Goal: Task Accomplishment & Management: Complete application form

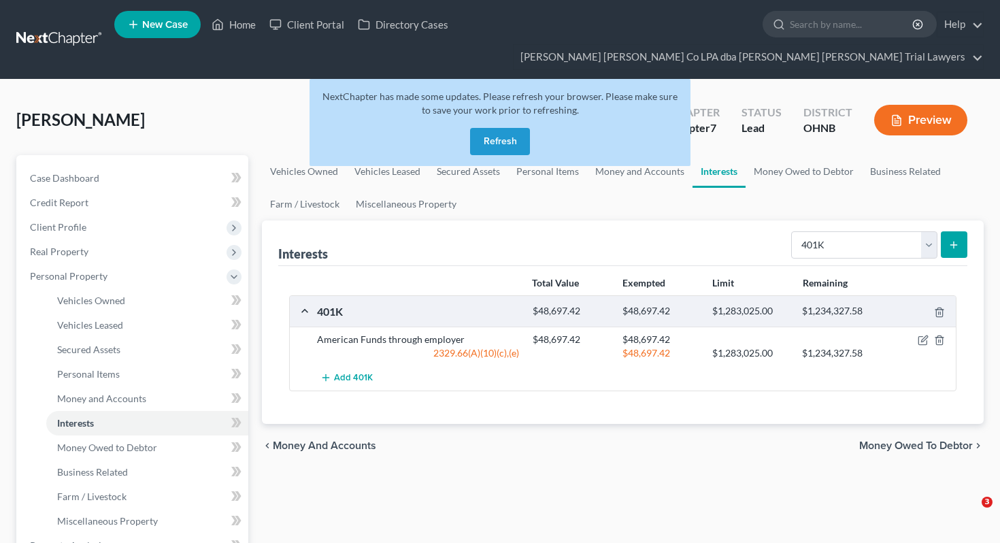
select select "401k"
click at [482, 128] on button "Refresh" at bounding box center [500, 141] width 60 height 27
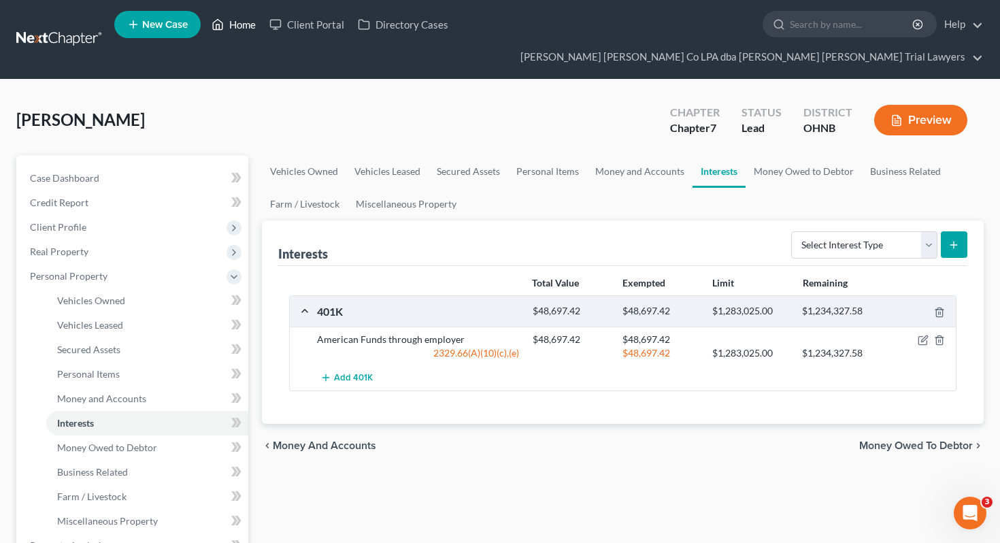
click at [251, 33] on link "Home" at bounding box center [234, 24] width 58 height 24
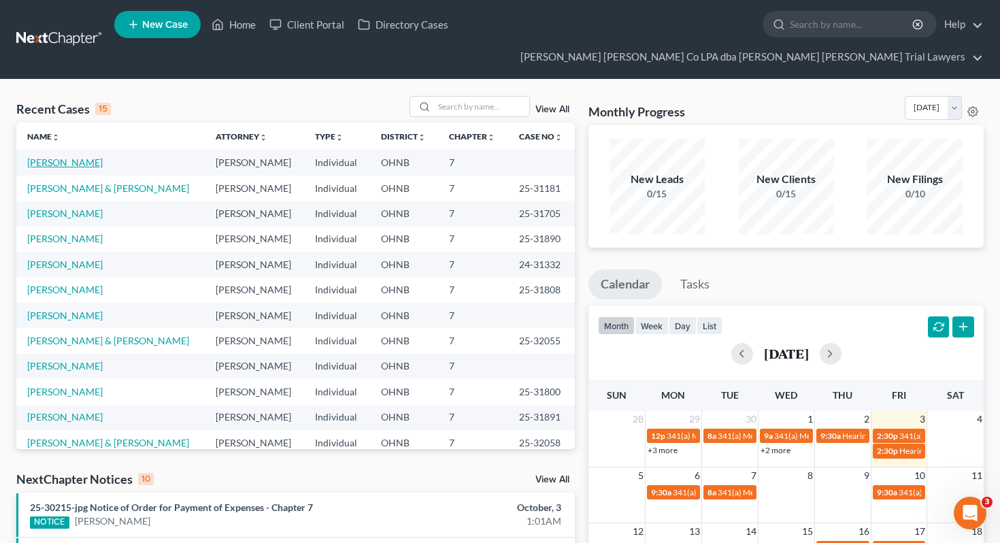
click at [68, 156] on link "[PERSON_NAME]" at bounding box center [64, 162] width 75 height 12
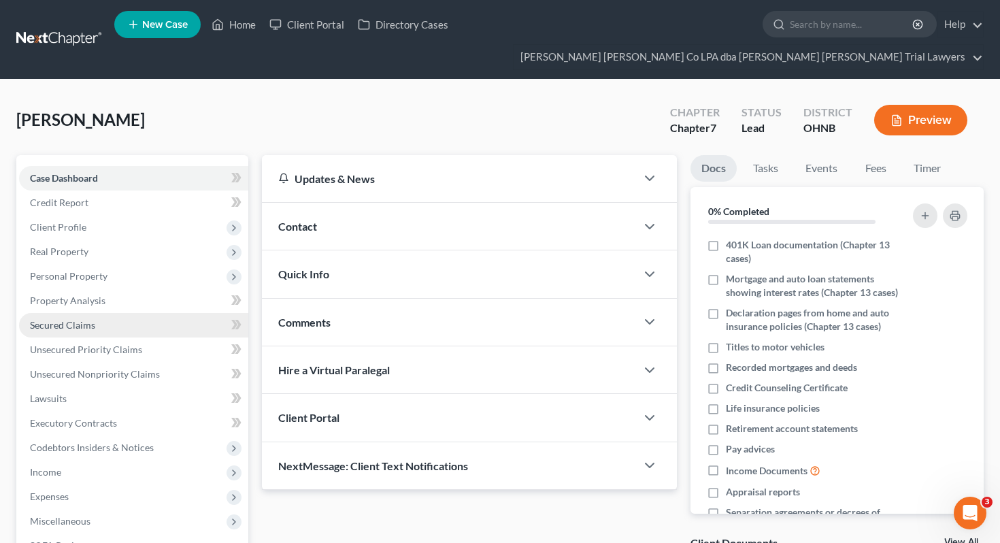
click at [108, 313] on link "Secured Claims" at bounding box center [133, 325] width 229 height 24
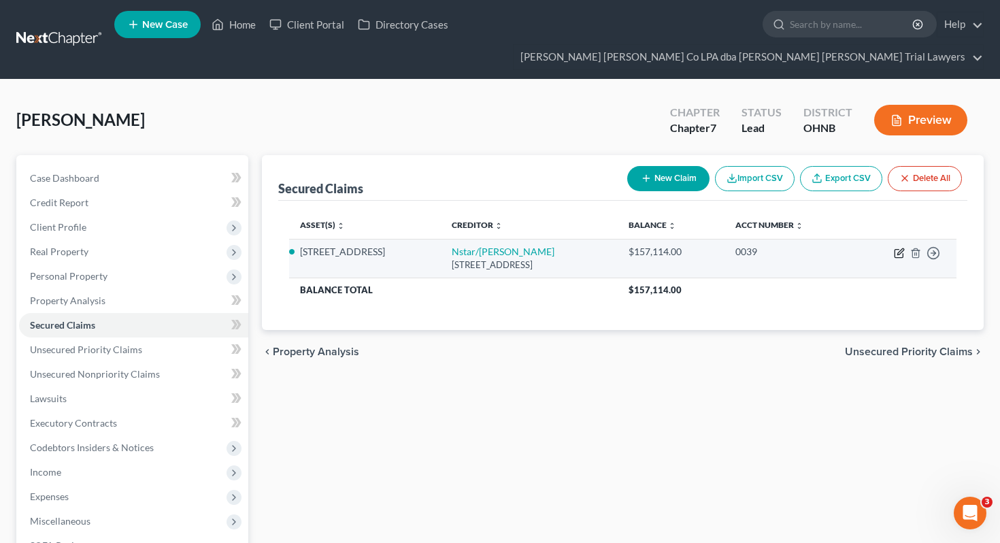
click at [896, 248] on icon "button" at bounding box center [899, 253] width 11 height 11
select select "45"
select select "2"
select select "0"
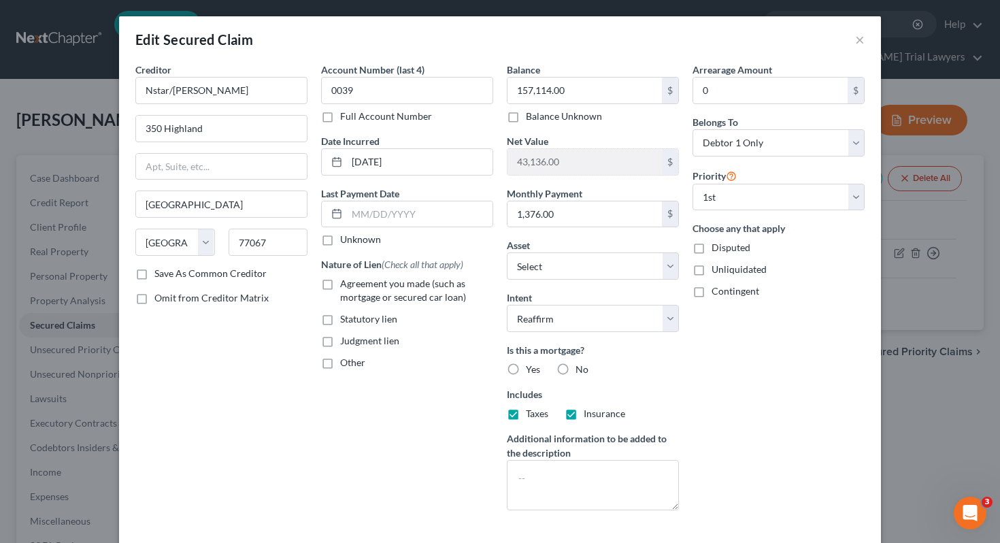
click at [435, 285] on span "Agreement you made (such as mortgage or secured car loan)" at bounding box center [403, 289] width 126 height 25
click at [354, 285] on input "Agreement you made (such as mortgage or secured car loan)" at bounding box center [349, 281] width 9 height 9
checkbox input "true"
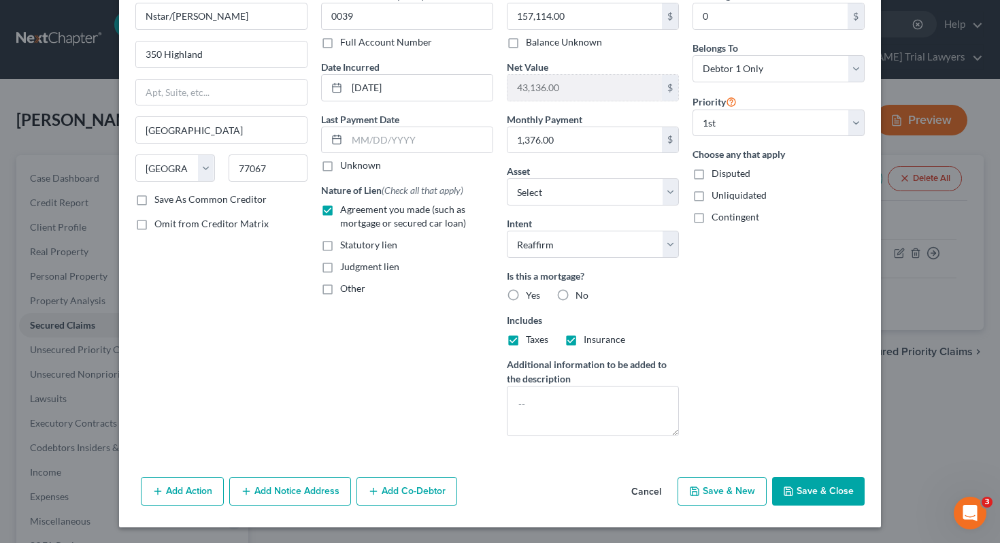
click at [526, 293] on label "Yes" at bounding box center [533, 295] width 14 height 14
click at [531, 293] on input "Yes" at bounding box center [535, 292] width 9 height 9
radio input "true"
click at [800, 495] on button "Save & Close" at bounding box center [818, 491] width 92 height 29
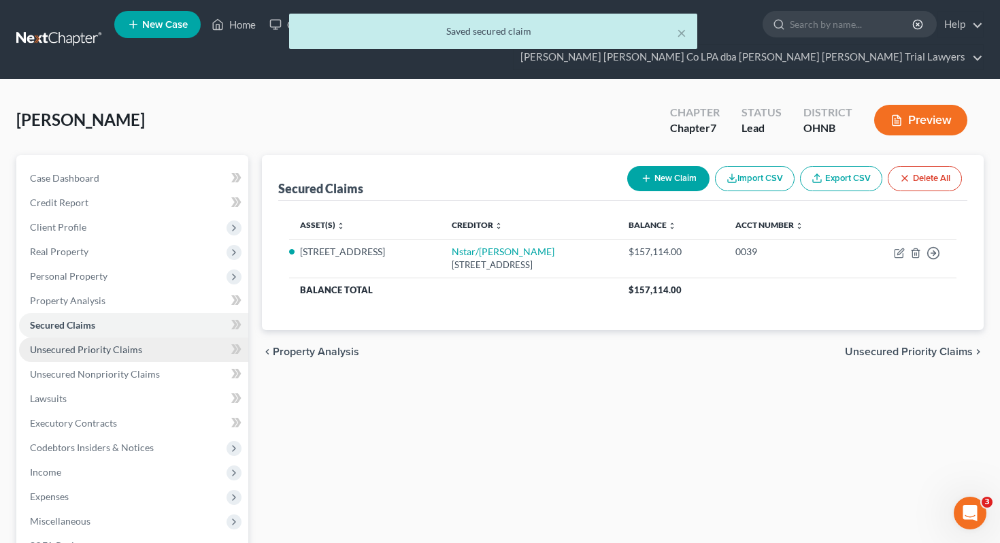
click at [144, 337] on link "Unsecured Priority Claims" at bounding box center [133, 349] width 229 height 24
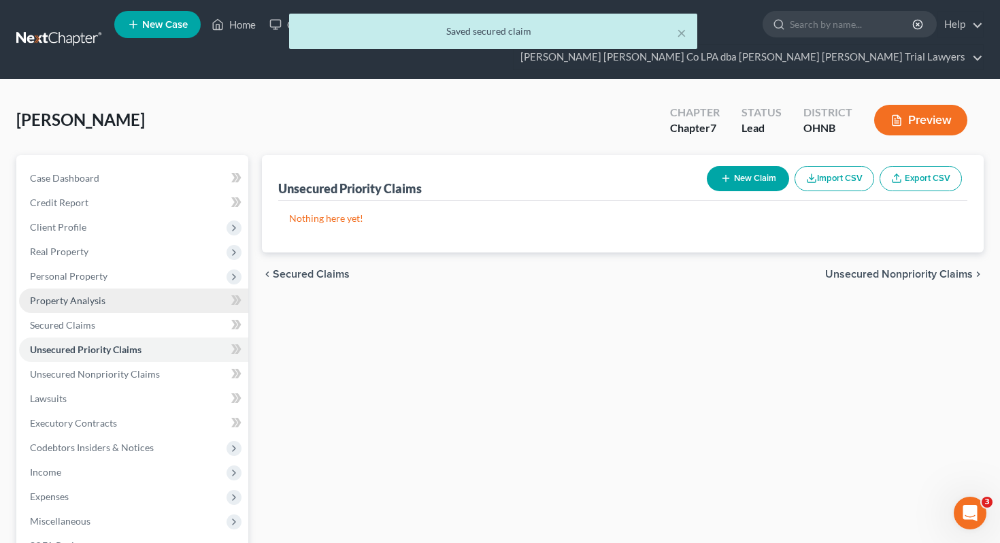
click at [129, 288] on link "Property Analysis" at bounding box center [133, 300] width 229 height 24
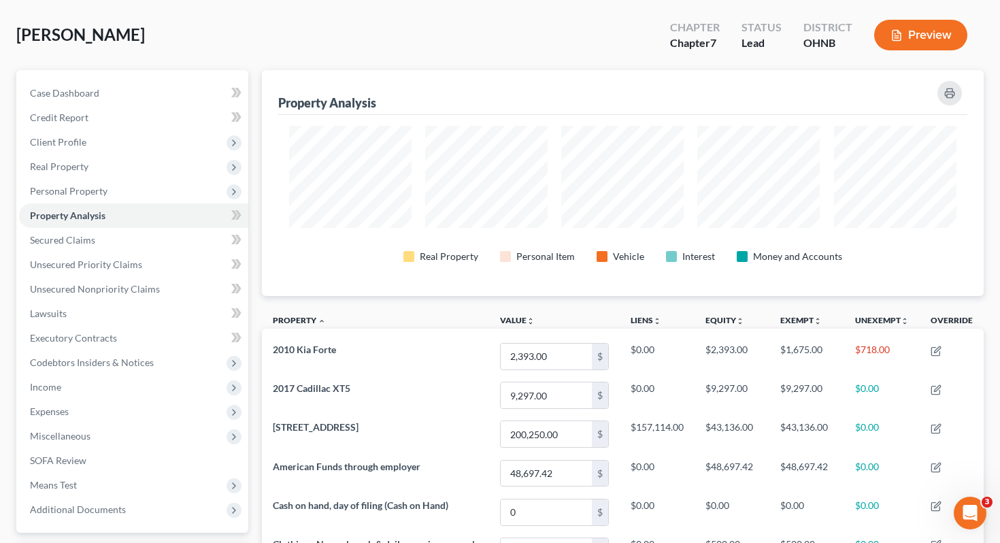
scroll to position [76, 0]
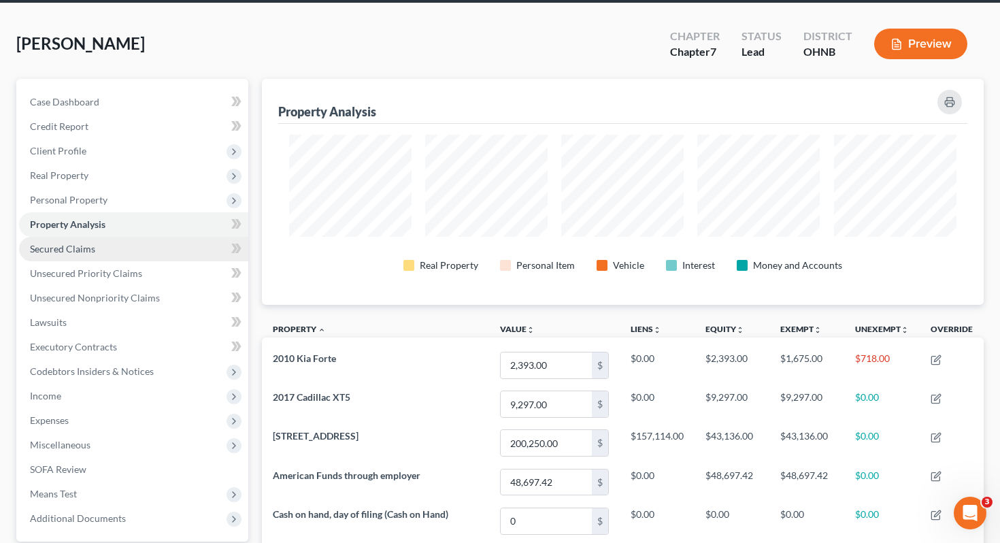
click at [189, 237] on link "Secured Claims" at bounding box center [133, 249] width 229 height 24
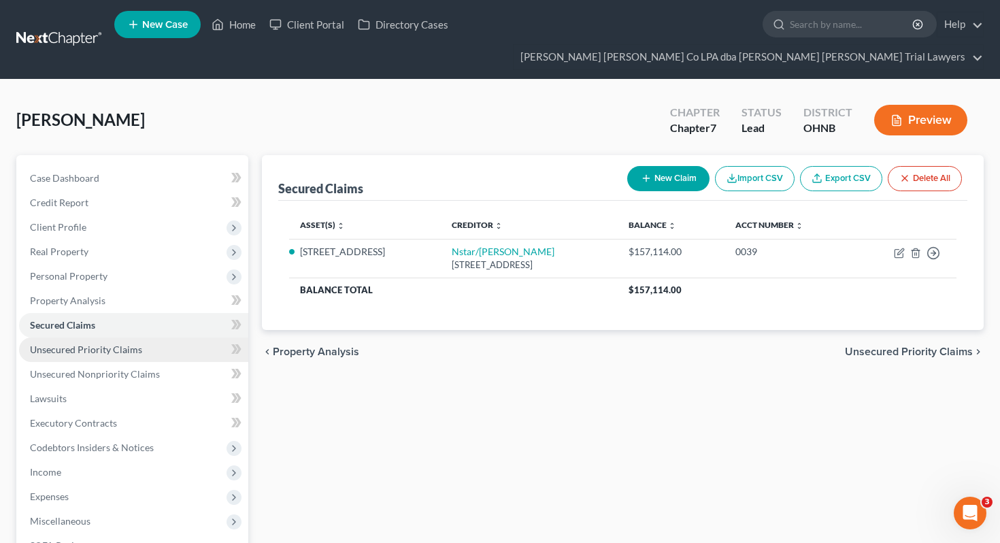
click at [182, 337] on link "Unsecured Priority Claims" at bounding box center [133, 349] width 229 height 24
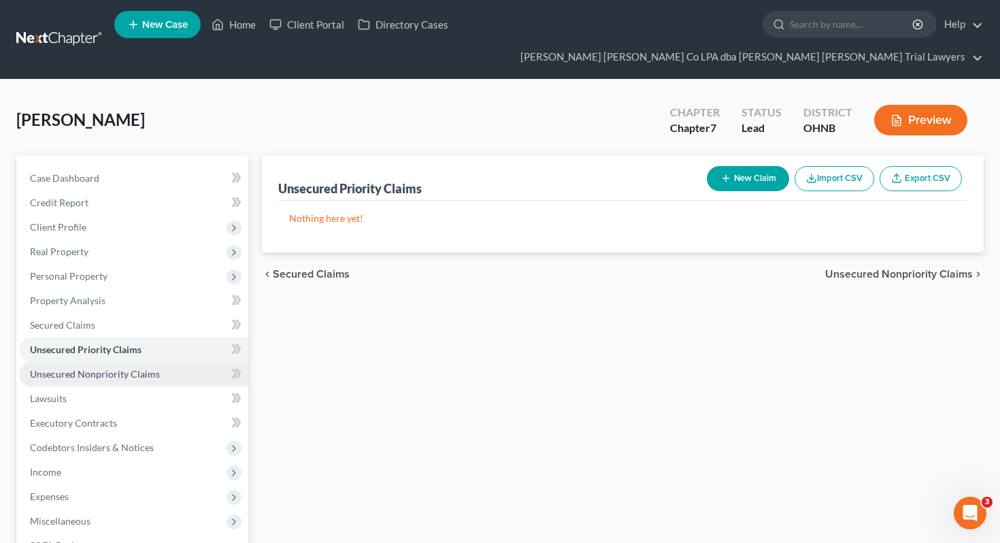
click at [182, 362] on link "Unsecured Nonpriority Claims" at bounding box center [133, 374] width 229 height 24
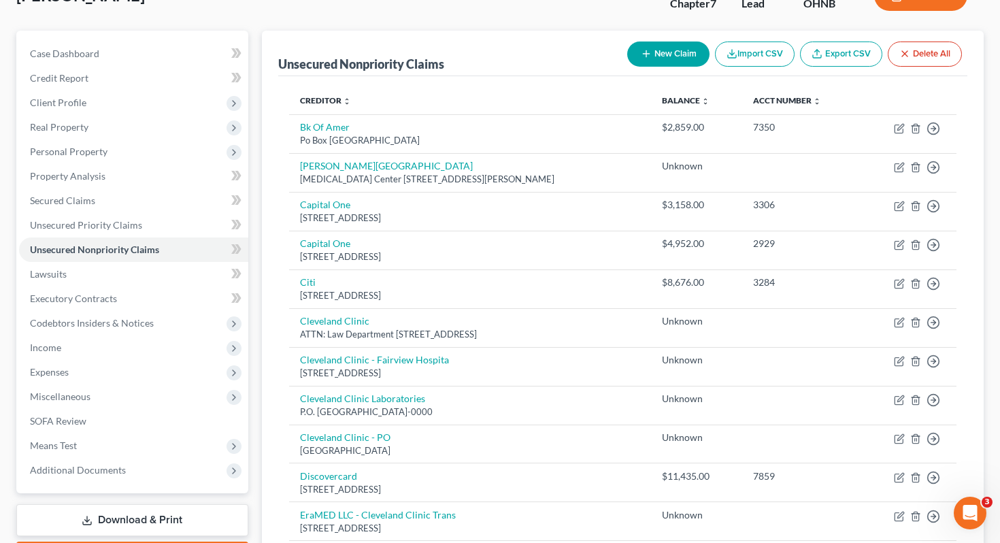
scroll to position [94, 0]
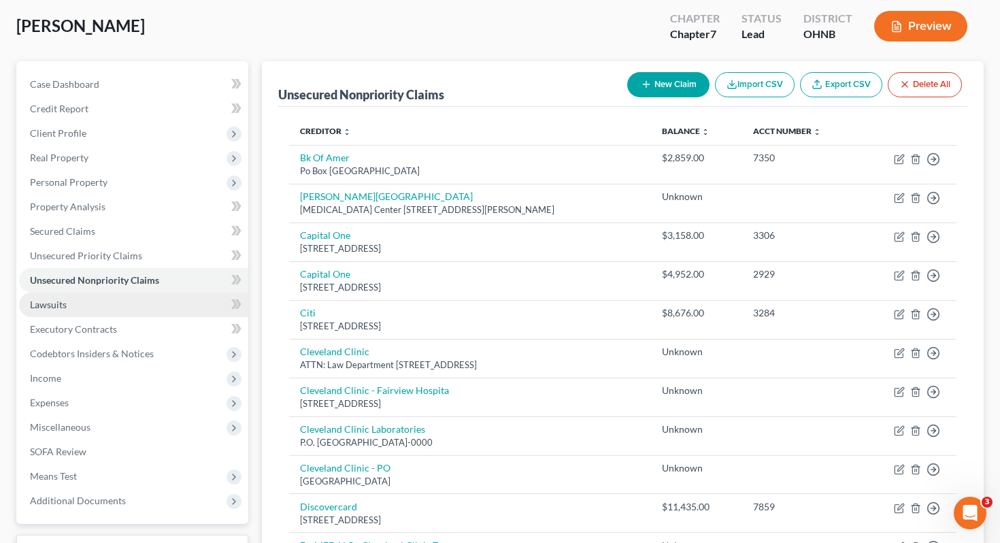
click at [197, 292] on link "Lawsuits" at bounding box center [133, 304] width 229 height 24
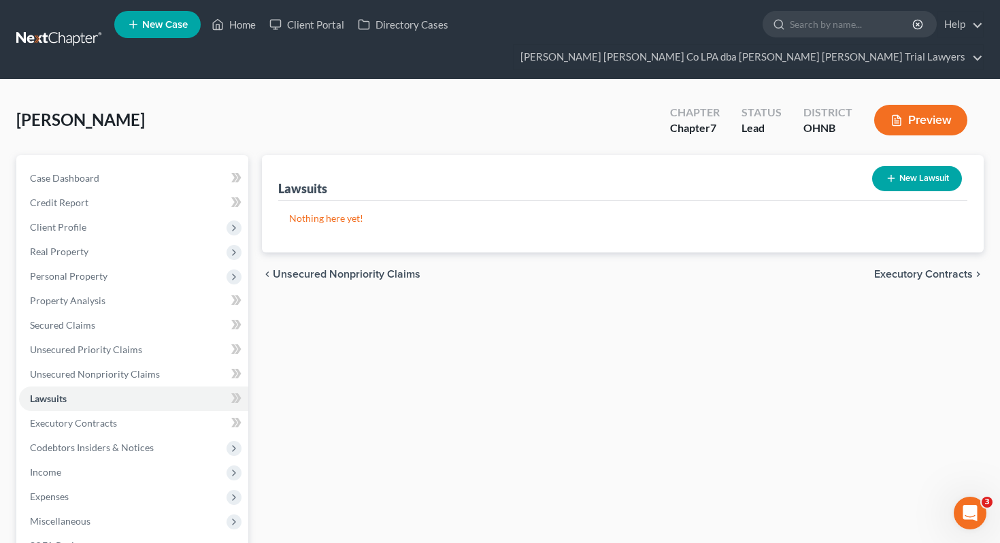
click at [898, 166] on button "New Lawsuit" at bounding box center [917, 178] width 90 height 25
select select "0"
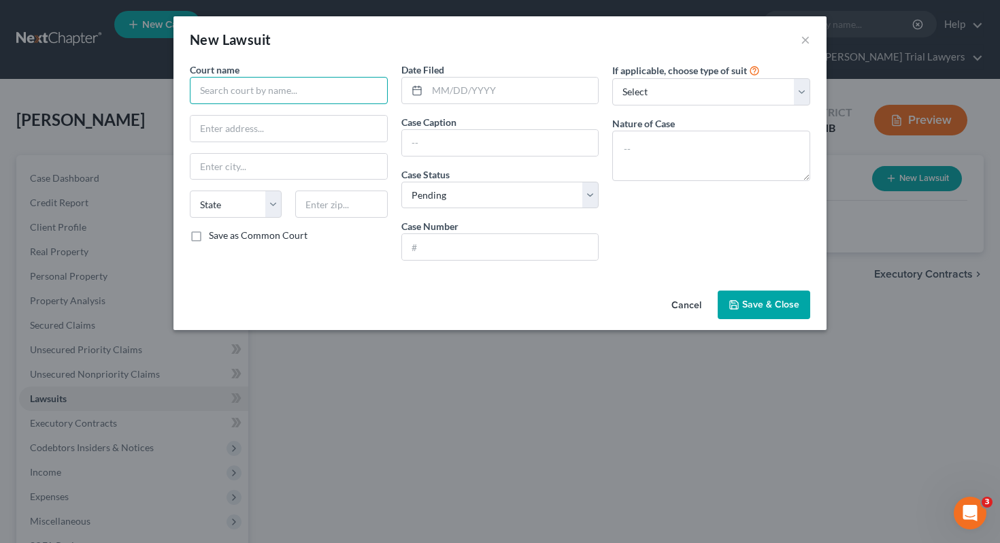
click at [351, 84] on input "text" at bounding box center [289, 90] width 198 height 27
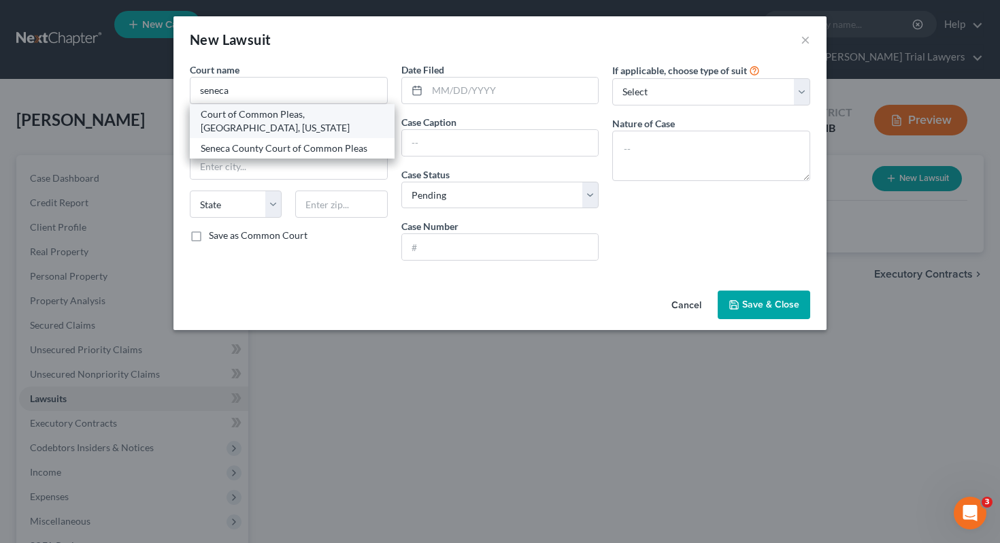
click at [241, 112] on div "Court of Common Pleas, Seneca County, Ohio" at bounding box center [292, 120] width 183 height 27
type input "Court of Common Pleas, Seneca County, Ohio"
type input "117 E Market St"
type input "Tiffin"
select select "36"
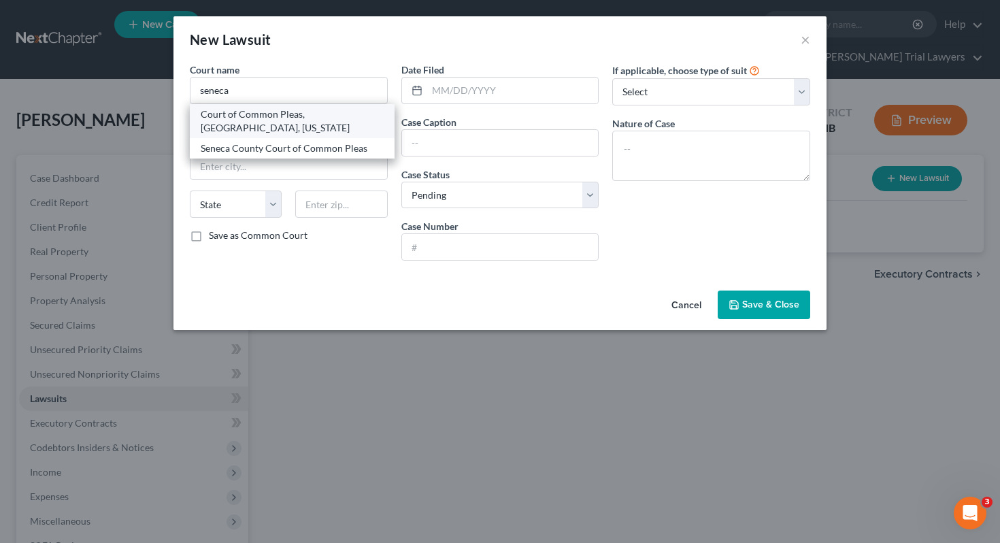
type input "44883"
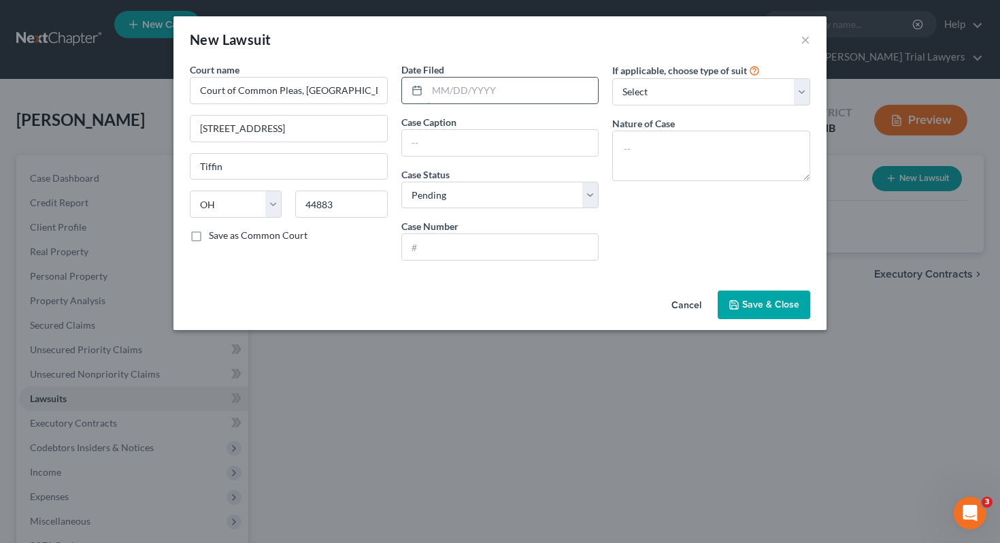
click at [446, 78] on input "text" at bounding box center [512, 91] width 171 height 26
type input "01/28/2025"
click at [642, 94] on select "Select Repossession Garnishment Foreclosure Attached, Seized, Or Levied Other" at bounding box center [711, 91] width 198 height 27
select select "4"
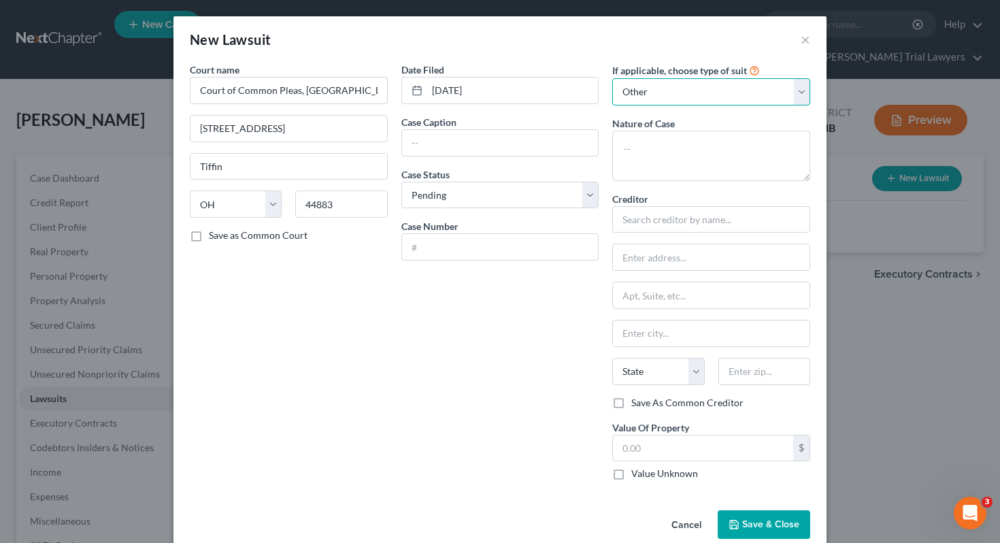
click at [687, 93] on select "Select Repossession Garnishment Foreclosure Attached, Seized, Or Levied Other" at bounding box center [711, 91] width 198 height 27
select select
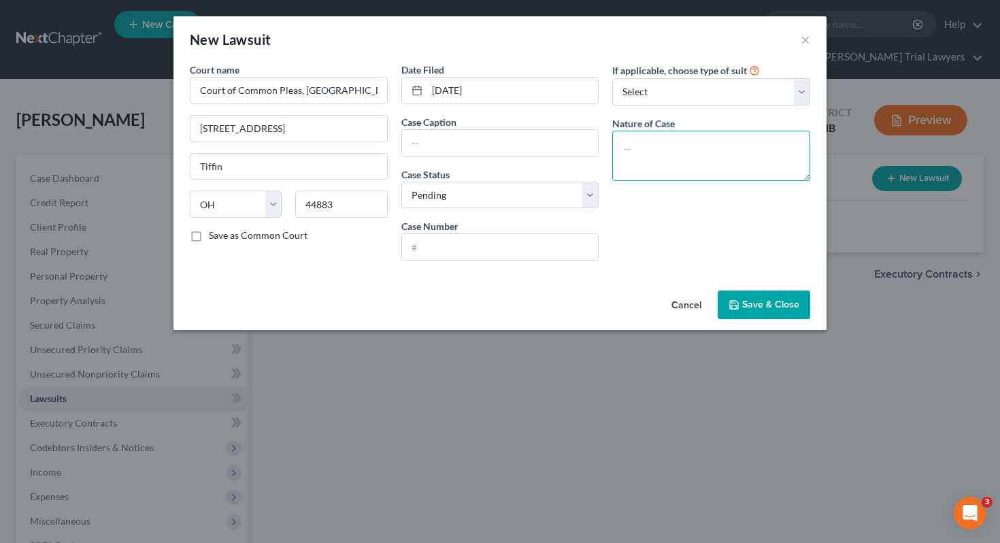
click at [675, 148] on textarea at bounding box center [711, 156] width 198 height 50
type textarea "Dissolution of Marriage"
click at [492, 137] on input "text" at bounding box center [500, 143] width 197 height 26
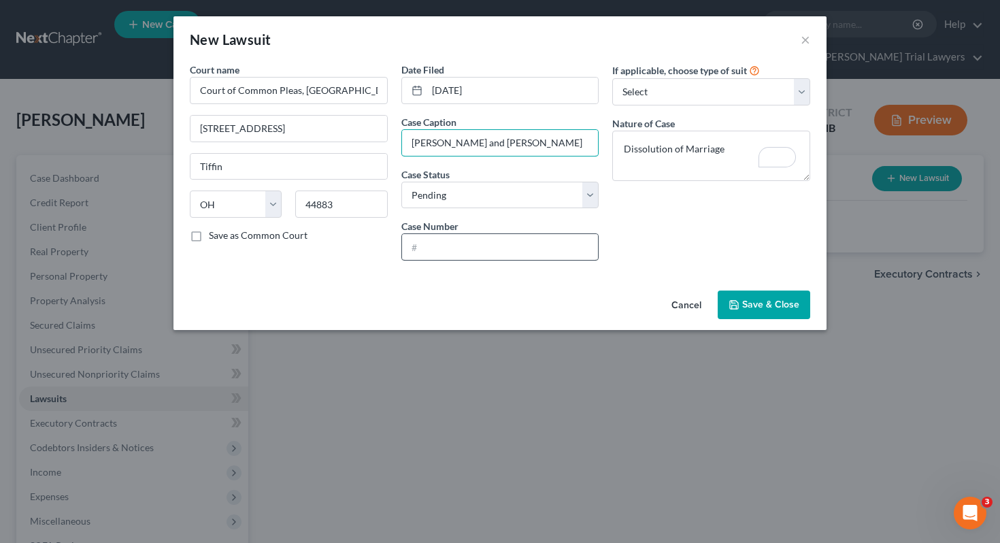
type input "Maggie Schade and Brian Schade"
click at [512, 255] on input "text" at bounding box center [500, 247] width 197 height 26
type input "24DR0206"
click at [768, 301] on span "Save & Close" at bounding box center [770, 305] width 57 height 12
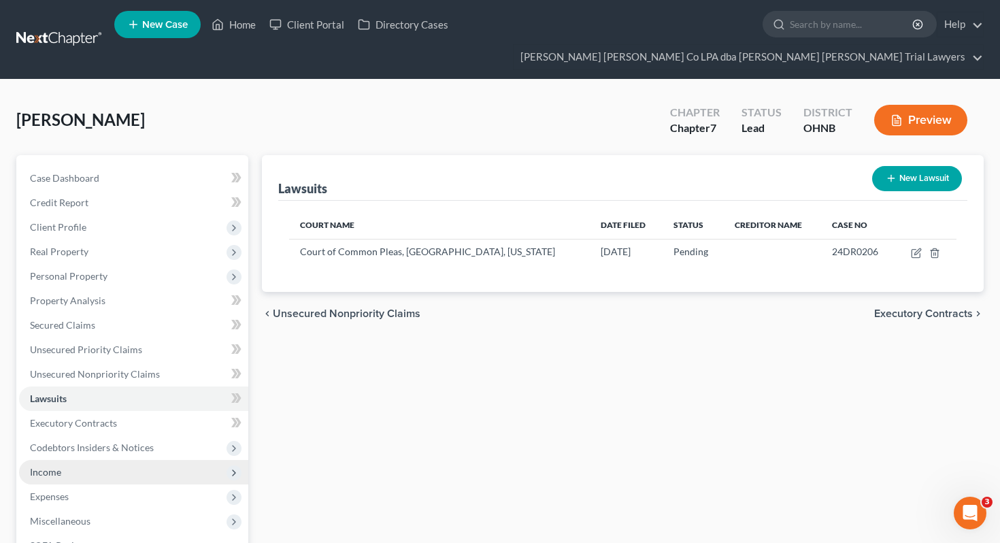
click at [128, 460] on span "Income" at bounding box center [133, 472] width 229 height 24
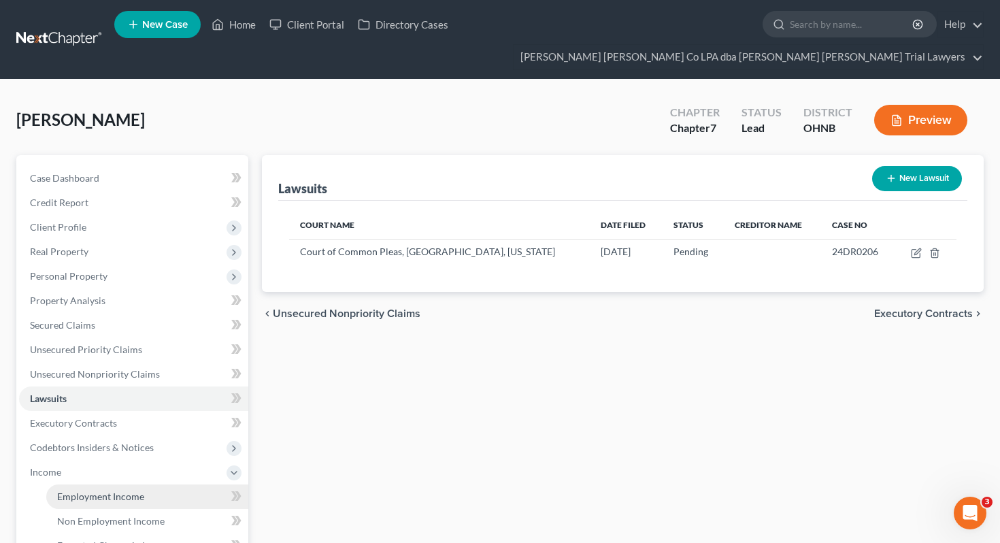
click at [132, 490] on span "Employment Income" at bounding box center [100, 496] width 87 height 12
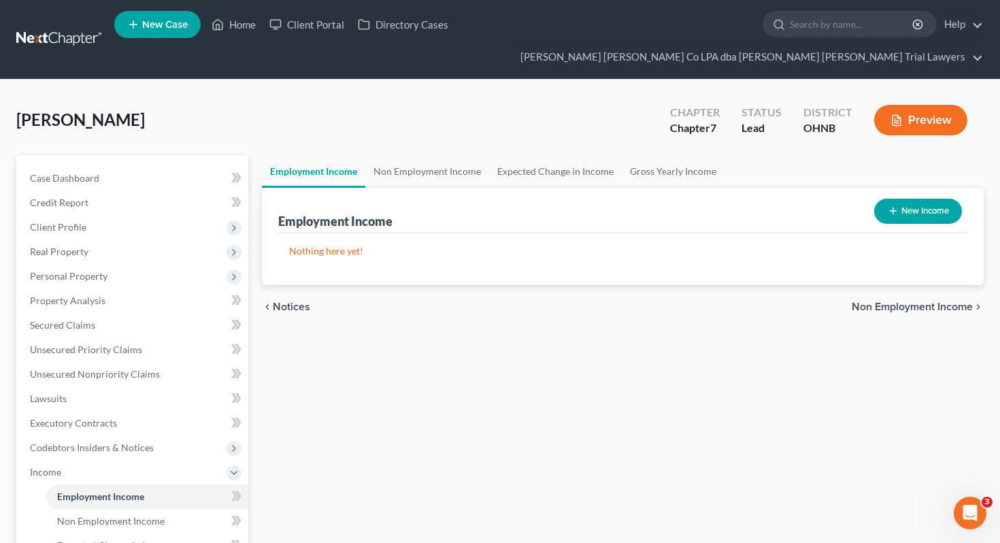
click at [896, 199] on button "New Income" at bounding box center [918, 211] width 88 height 25
select select "0"
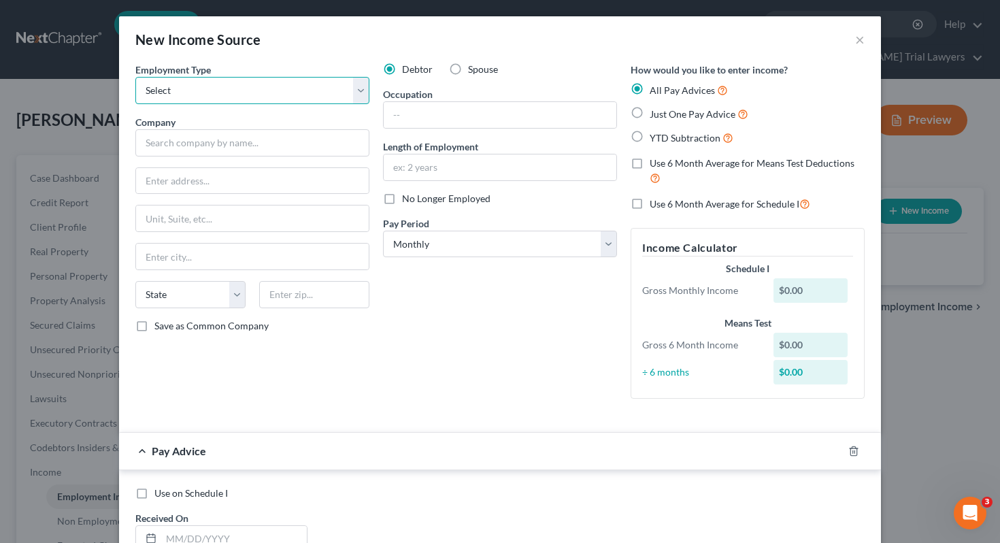
click at [218, 95] on select "Select Full or Part Time Employment Self Employment" at bounding box center [252, 90] width 234 height 27
select select "0"
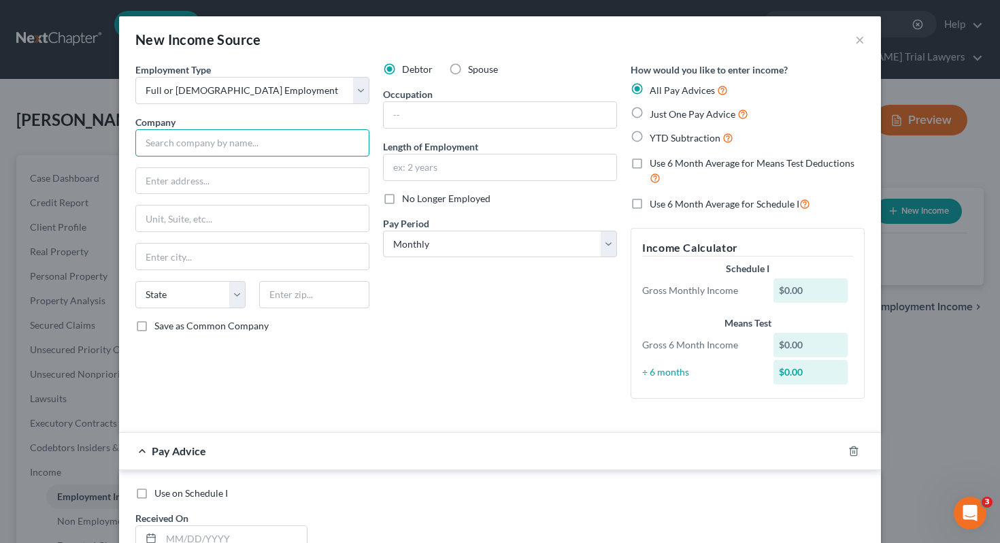
click at [233, 151] on input "text" at bounding box center [252, 142] width 234 height 27
type input "Arnold Machine Company"
click at [234, 180] on input "text" at bounding box center [252, 181] width 233 height 26
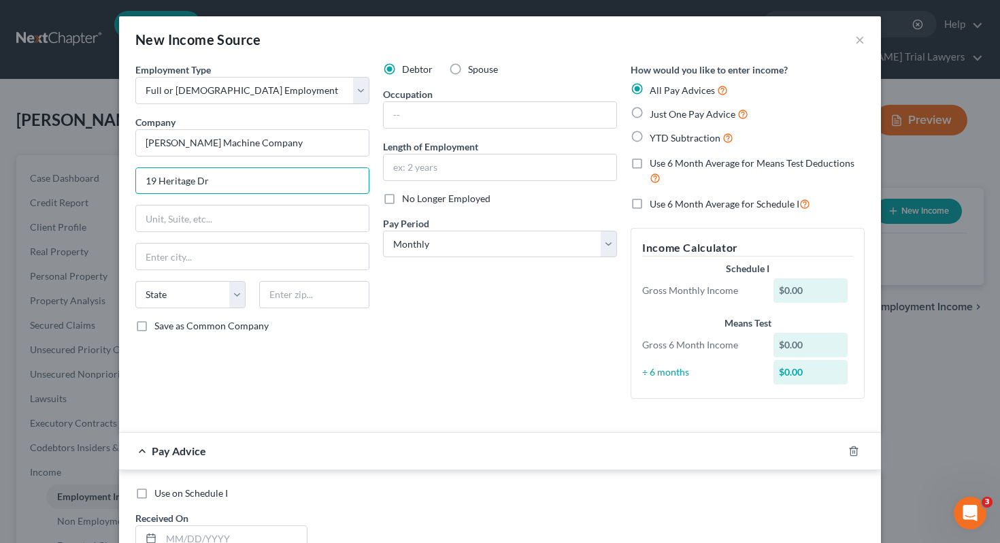
type input "19 Heritage Dr"
click at [320, 286] on input "text" at bounding box center [314, 294] width 110 height 27
type input "44883"
click at [413, 411] on div "Employment Type * Select Full or Part Time Employment Self Employment Company *…" at bounding box center [500, 242] width 743 height 358
type input "Tiffin"
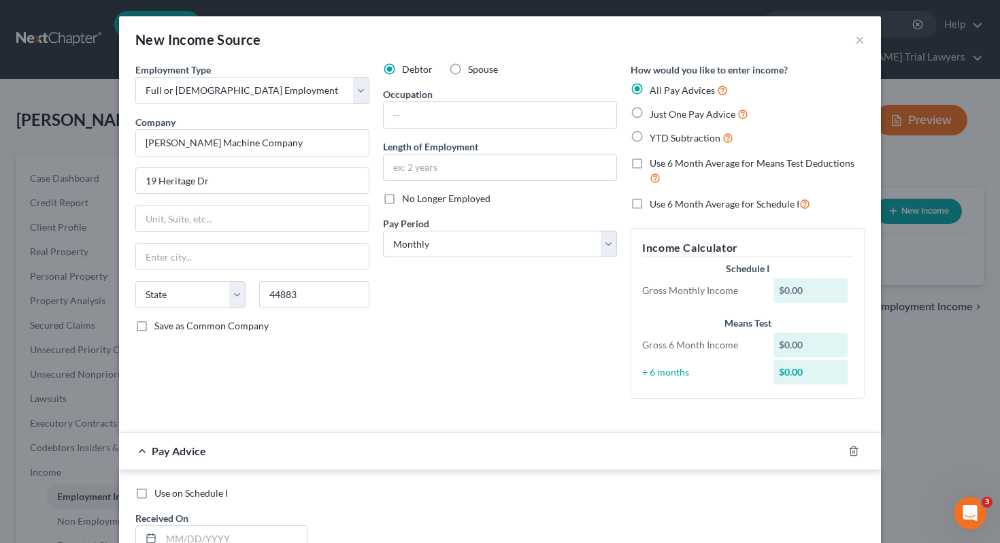
select select "36"
click at [458, 101] on div at bounding box center [500, 114] width 234 height 27
click at [458, 113] on input "text" at bounding box center [500, 115] width 233 height 26
type input "ERP System Manager"
click at [409, 167] on input "text" at bounding box center [500, 167] width 233 height 26
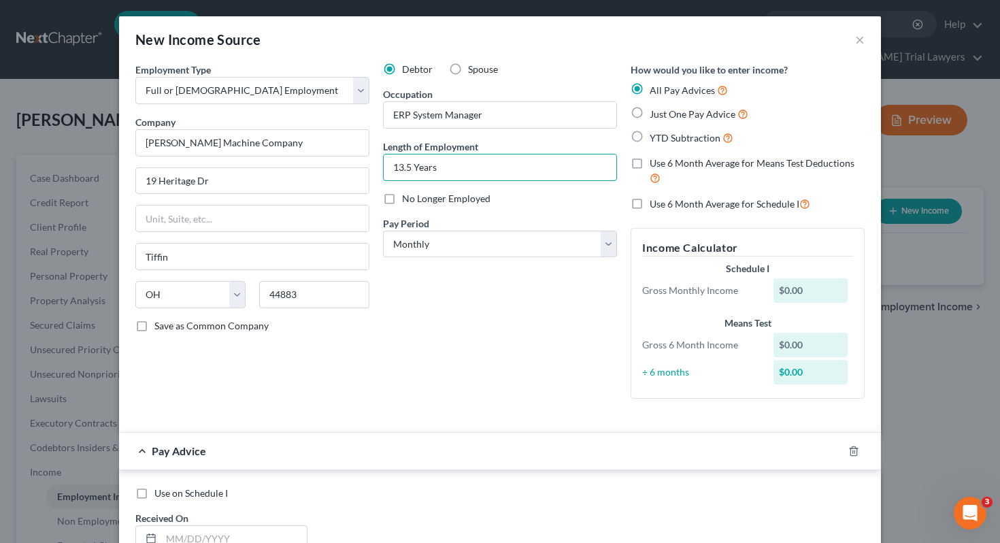
type input "13.5 Years"
click at [656, 112] on span "Just One Pay Advice" at bounding box center [692, 114] width 86 height 12
click at [656, 112] on input "Just One Pay Advice" at bounding box center [659, 110] width 9 height 9
radio input "true"
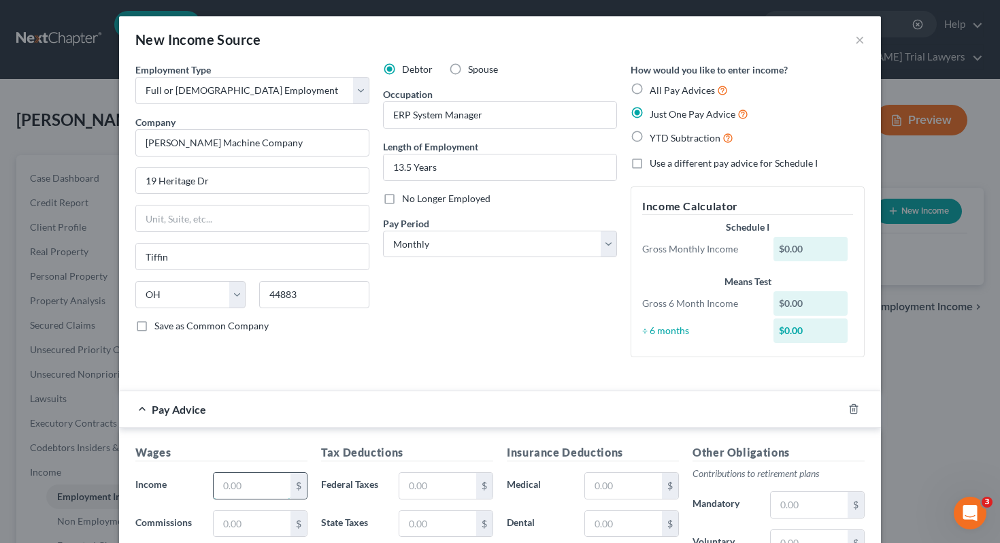
click at [263, 480] on input "text" at bounding box center [252, 486] width 77 height 26
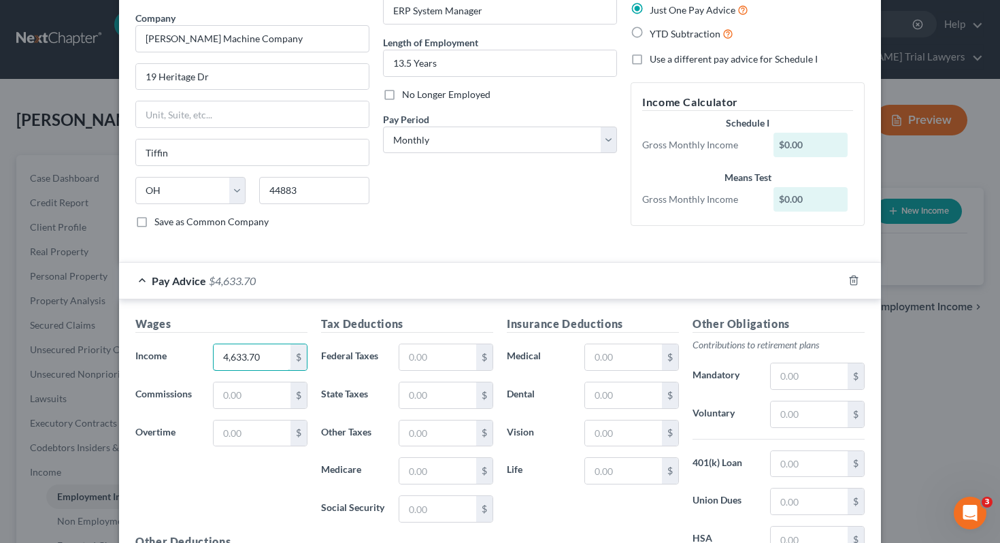
scroll to position [105, 0]
type input "4,633.70"
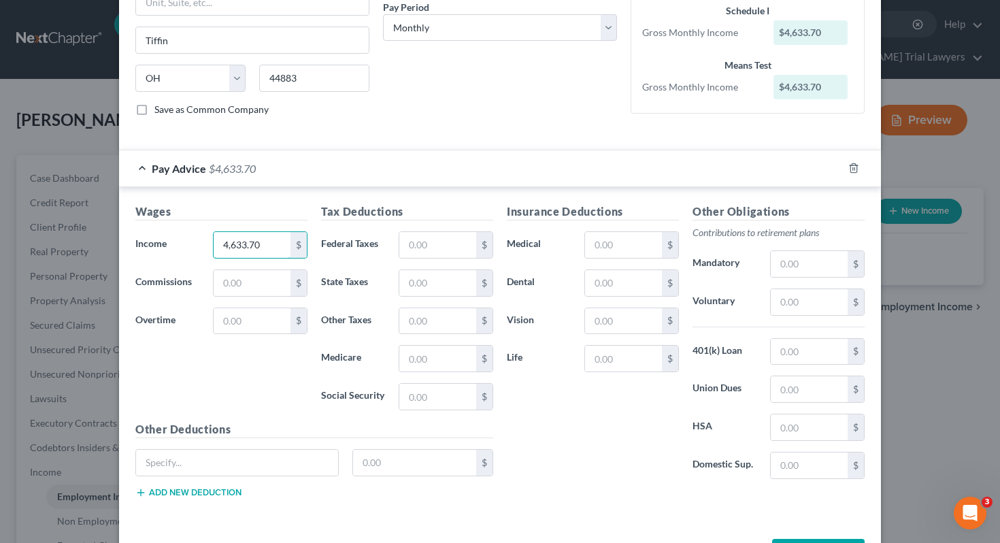
scroll to position [267, 0]
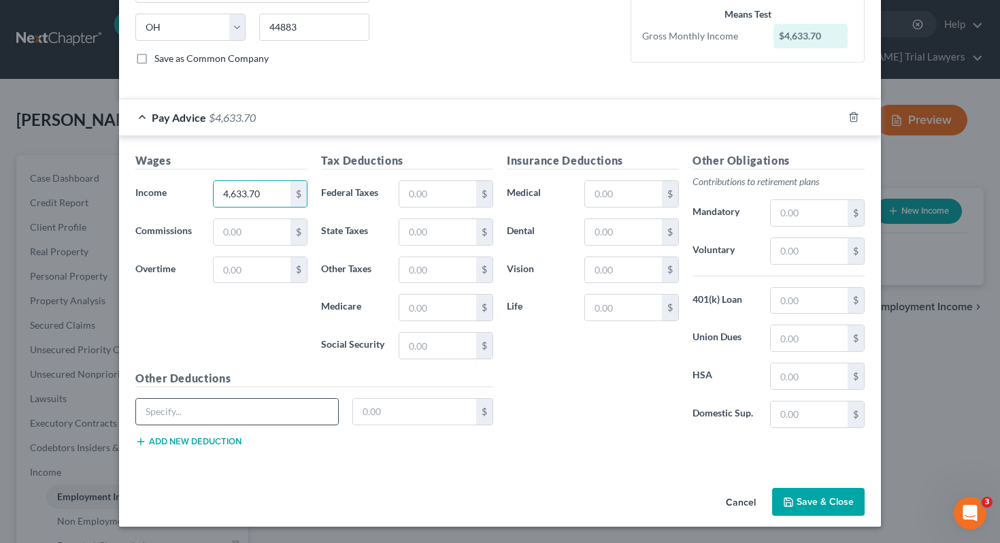
click at [195, 419] on input "text" at bounding box center [237, 412] width 202 height 26
type input "Tax, Medicare, SS"
click at [364, 421] on input "text" at bounding box center [415, 412] width 124 height 26
type input "923.89"
click at [789, 258] on input "text" at bounding box center [809, 251] width 77 height 26
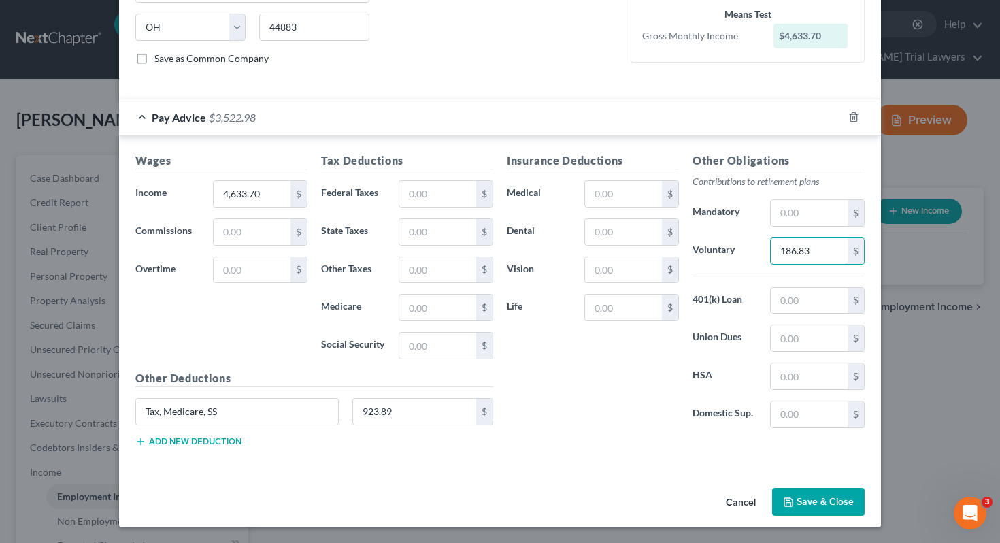
type input "186.83"
click at [204, 447] on div "Other Deductions Tax, Medicare, SS 923.89 $ Add new deduction" at bounding box center [314, 414] width 371 height 88
click at [201, 439] on button "Add new deduction" at bounding box center [188, 441] width 106 height 11
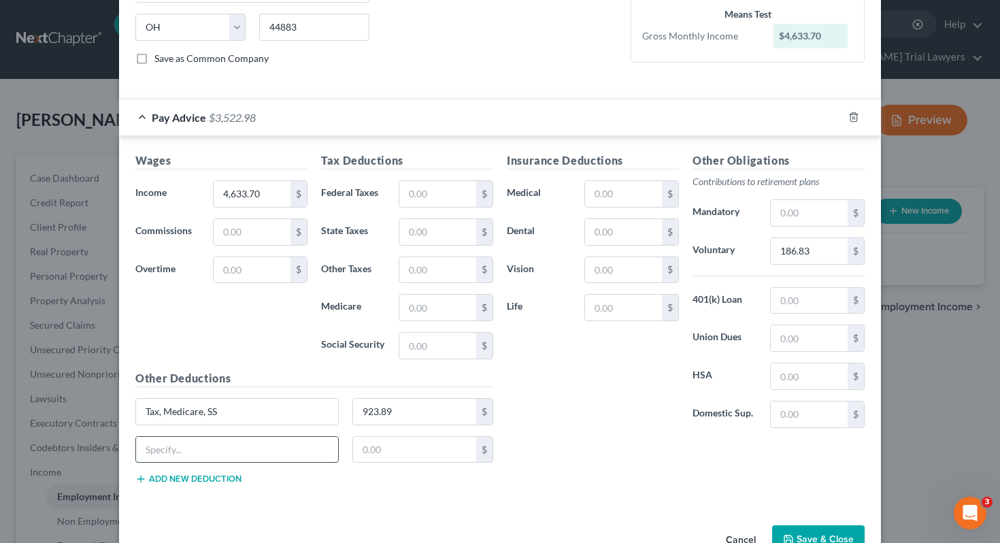
click at [204, 445] on input "text" at bounding box center [237, 450] width 202 height 26
type input "Insurance"
click at [379, 454] on input "text" at bounding box center [415, 450] width 124 height 26
type input "218.31"
click at [191, 473] on div "Insurance 218.31 $" at bounding box center [314, 455] width 371 height 38
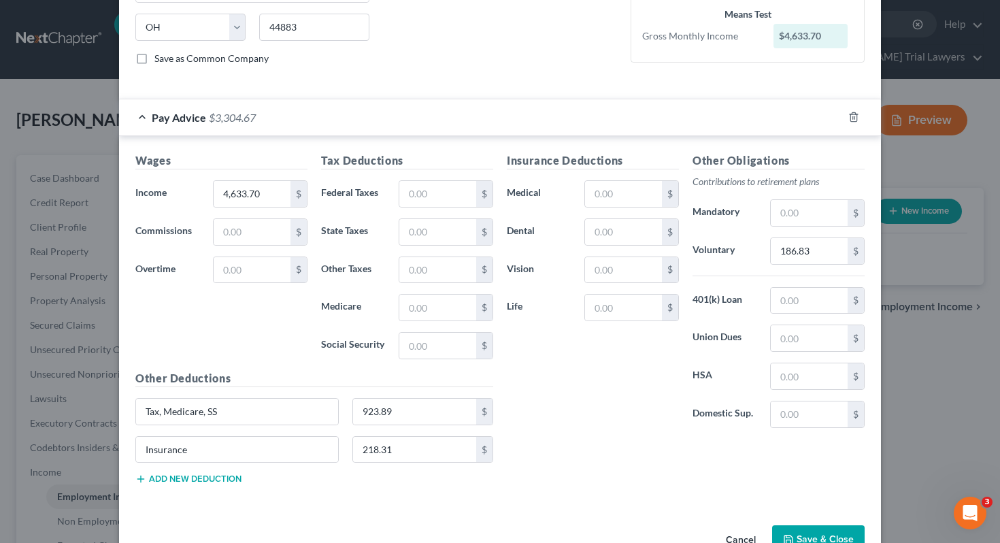
click at [193, 477] on button "Add new deduction" at bounding box center [188, 478] width 106 height 11
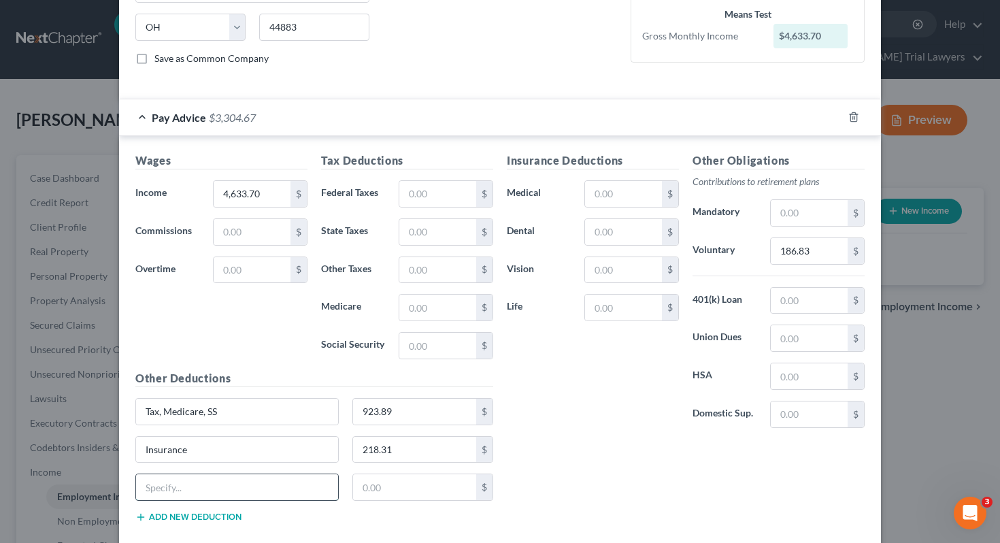
click at [197, 489] on input "text" at bounding box center [237, 487] width 202 height 26
type input "Other"
click at [377, 481] on input "text" at bounding box center [415, 487] width 124 height 26
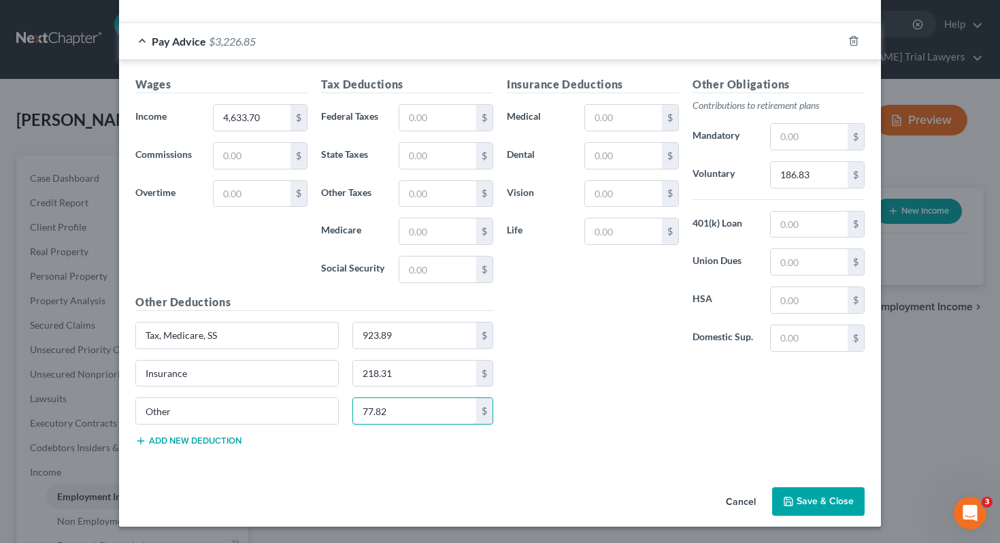
type input "77.82"
click at [812, 493] on button "Save & Close" at bounding box center [818, 501] width 92 height 29
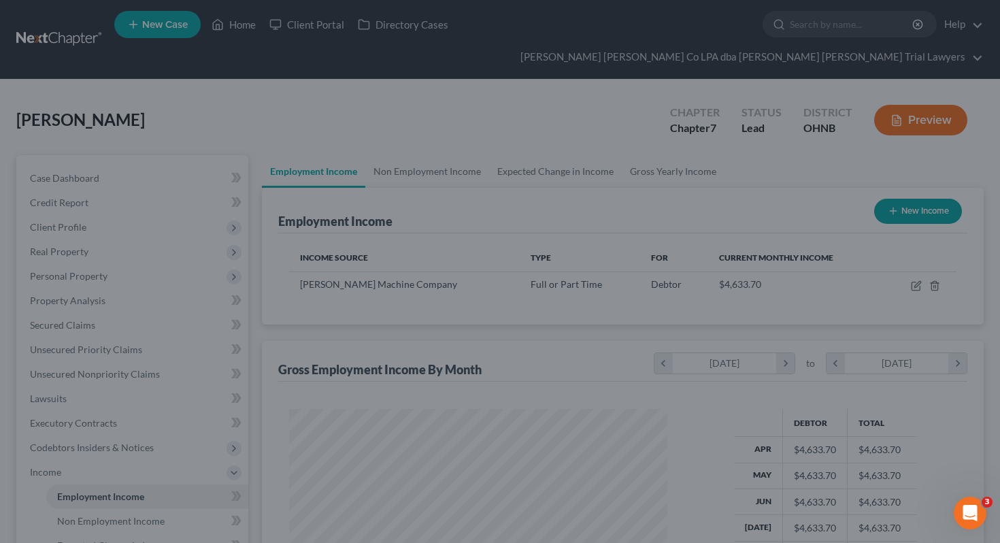
scroll to position [243, 405]
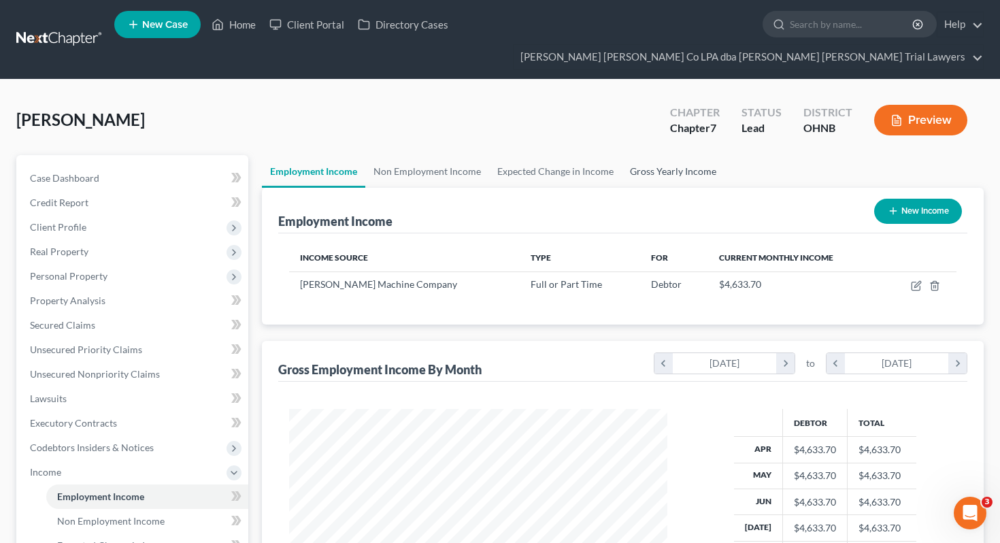
click at [659, 156] on link "Gross Yearly Income" at bounding box center [673, 171] width 103 height 33
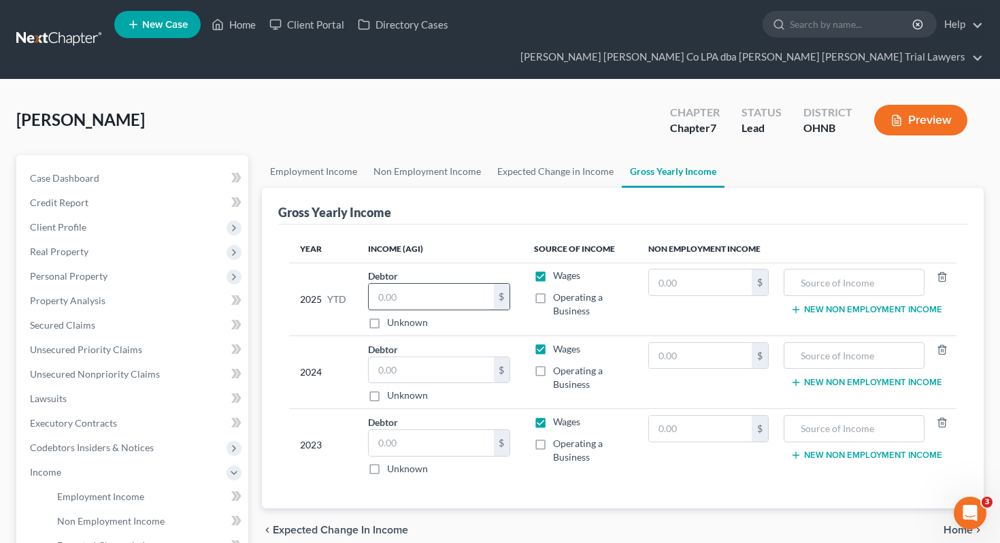
click at [436, 284] on input "text" at bounding box center [431, 297] width 125 height 26
type input "46,737"
click at [428, 430] on input "text" at bounding box center [431, 443] width 125 height 26
type input "52,319"
click at [428, 357] on input "text" at bounding box center [431, 370] width 125 height 26
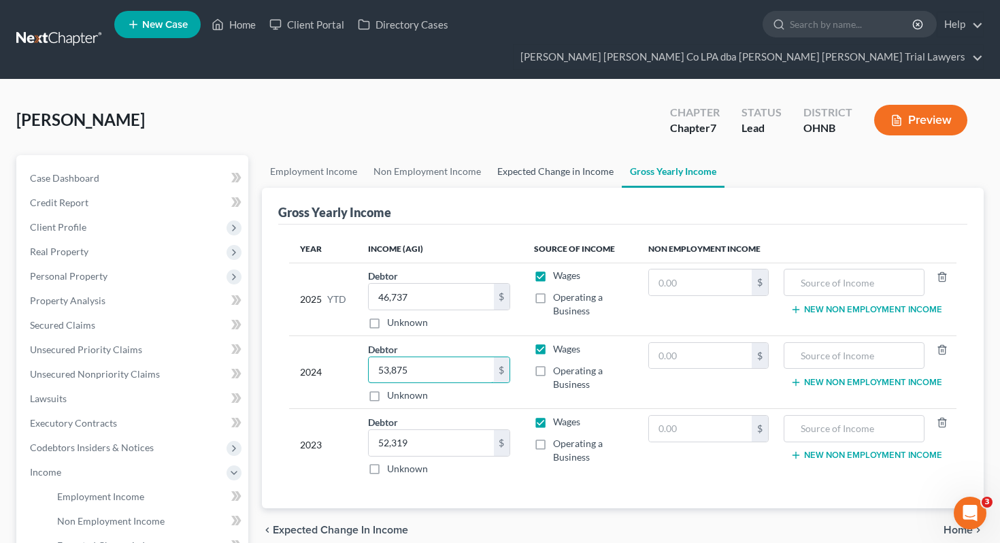
type input "53,875"
click at [541, 155] on link "Expected Change in Income" at bounding box center [555, 171] width 133 height 33
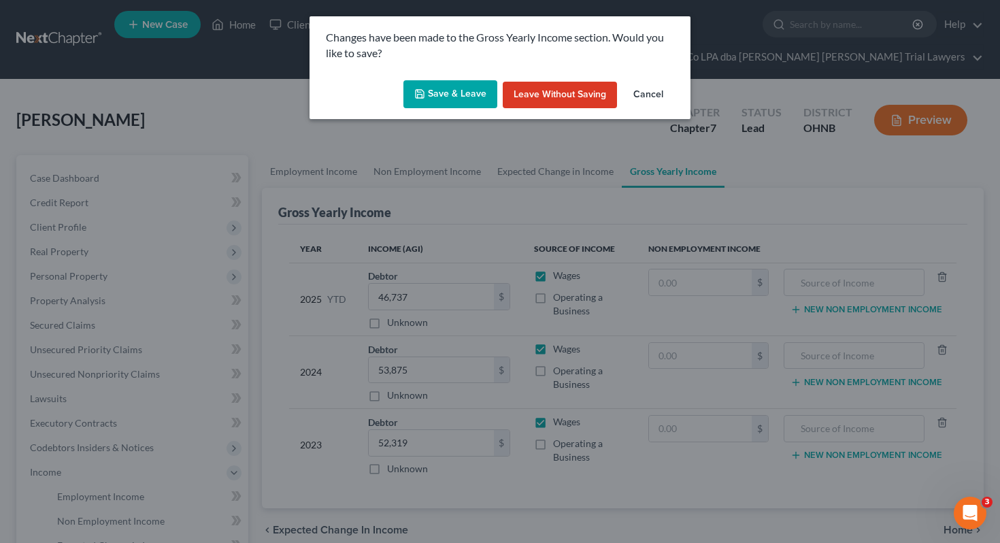
click at [448, 96] on button "Save & Leave" at bounding box center [450, 94] width 94 height 29
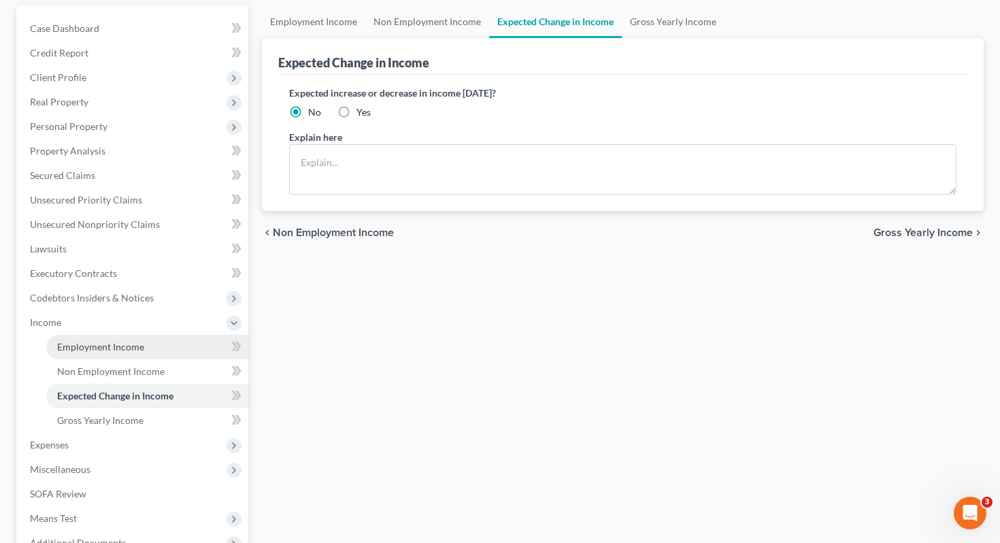
scroll to position [198, 0]
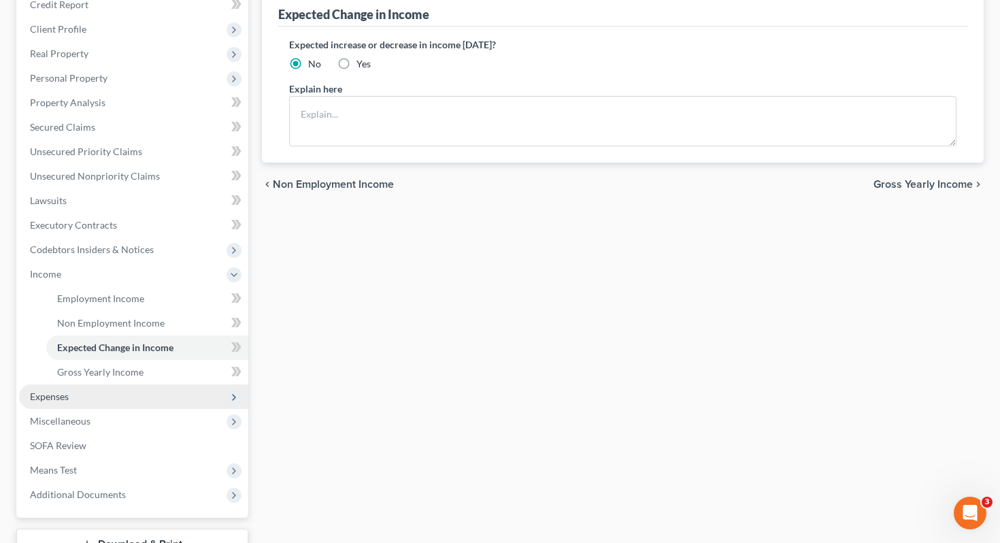
click at [118, 384] on span "Expenses" at bounding box center [133, 396] width 229 height 24
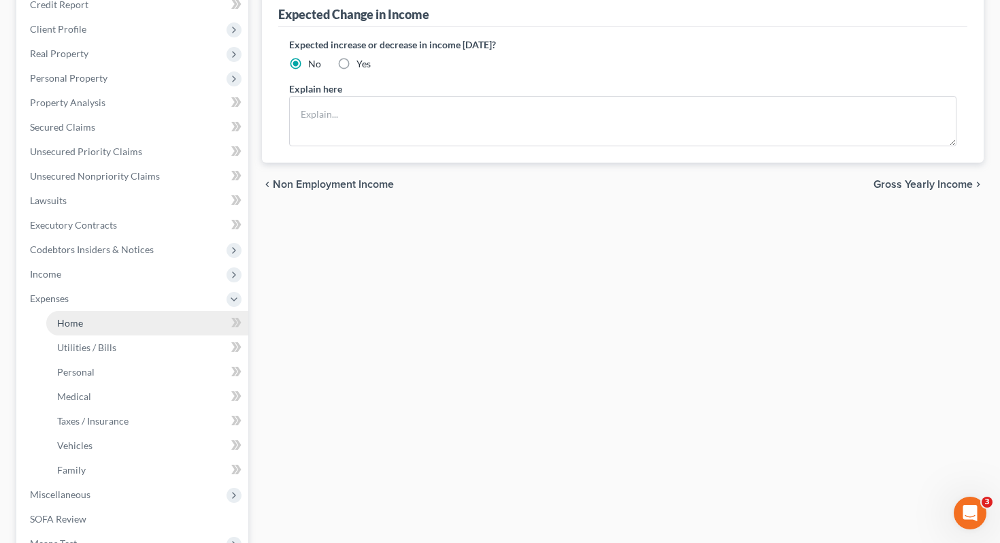
click at [103, 311] on link "Home" at bounding box center [147, 323] width 202 height 24
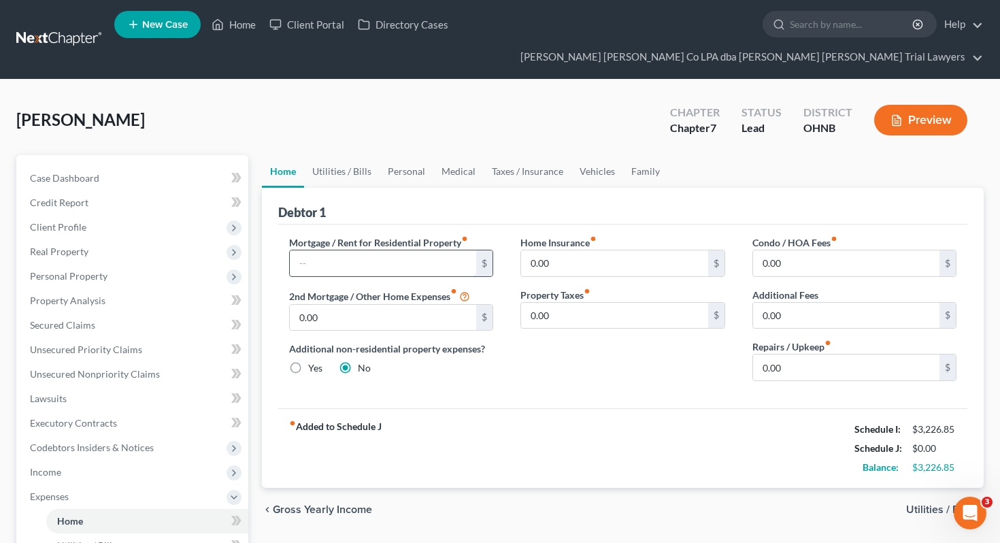
click at [308, 250] on input "text" at bounding box center [383, 263] width 187 height 26
type input "1,376.55"
click at [657, 303] on input "0.00" at bounding box center [614, 316] width 187 height 26
type input "13.07"
click at [837, 354] on input "0.00" at bounding box center [846, 367] width 187 height 26
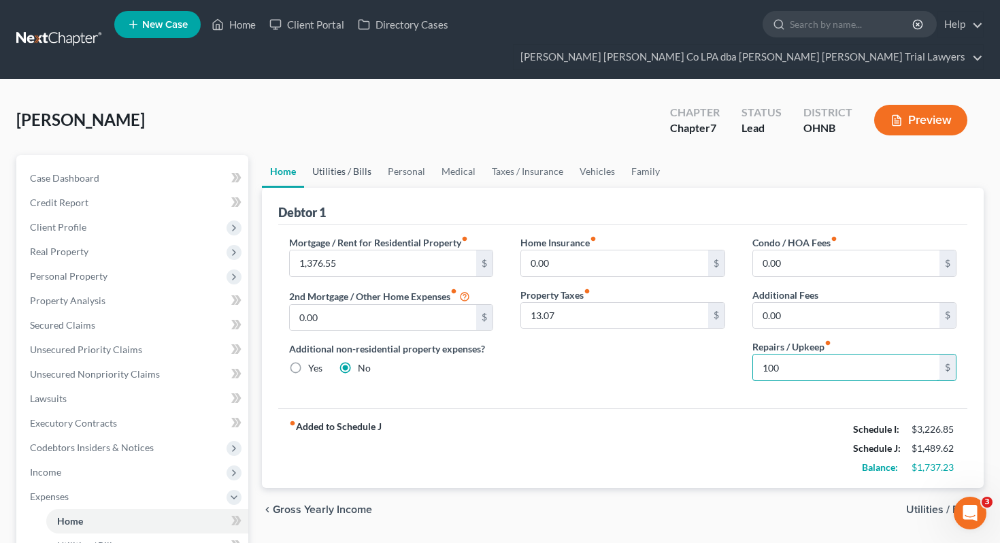
type input "100"
click at [356, 155] on link "Utilities / Bills" at bounding box center [341, 171] width 75 height 33
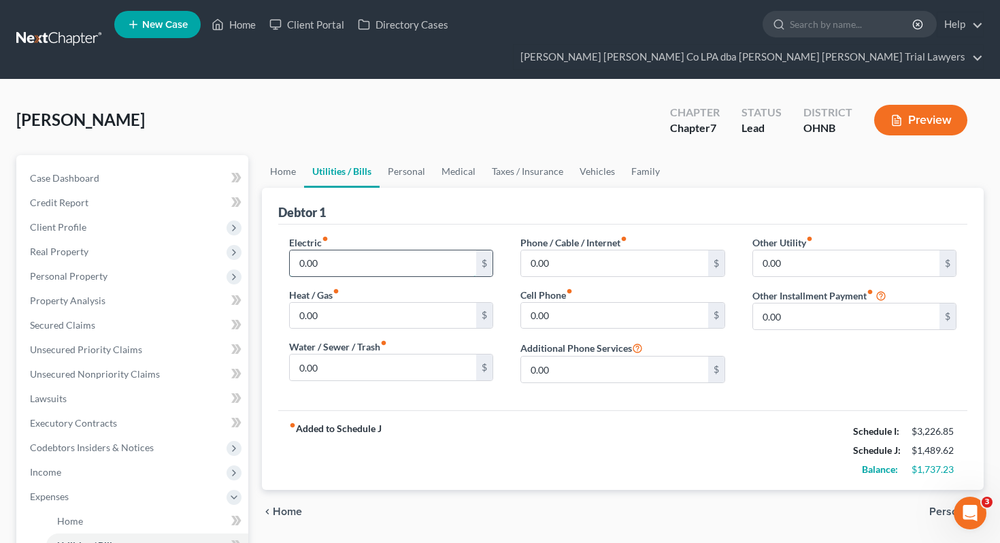
click at [362, 250] on input "0.00" at bounding box center [383, 263] width 187 height 26
type input "200"
click at [360, 303] on input "0.00" at bounding box center [383, 316] width 187 height 26
type input "56"
click at [392, 354] on input "0.00" at bounding box center [383, 367] width 187 height 26
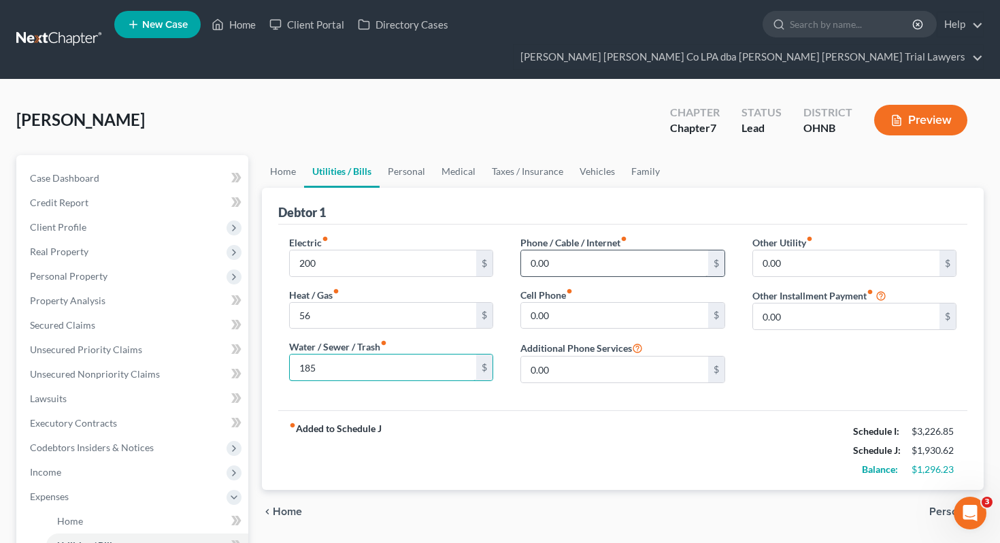
type input "185"
click at [571, 250] on input "0.00" at bounding box center [614, 263] width 187 height 26
type input "150"
click at [603, 303] on input "0.00" at bounding box center [614, 316] width 187 height 26
type input "188"
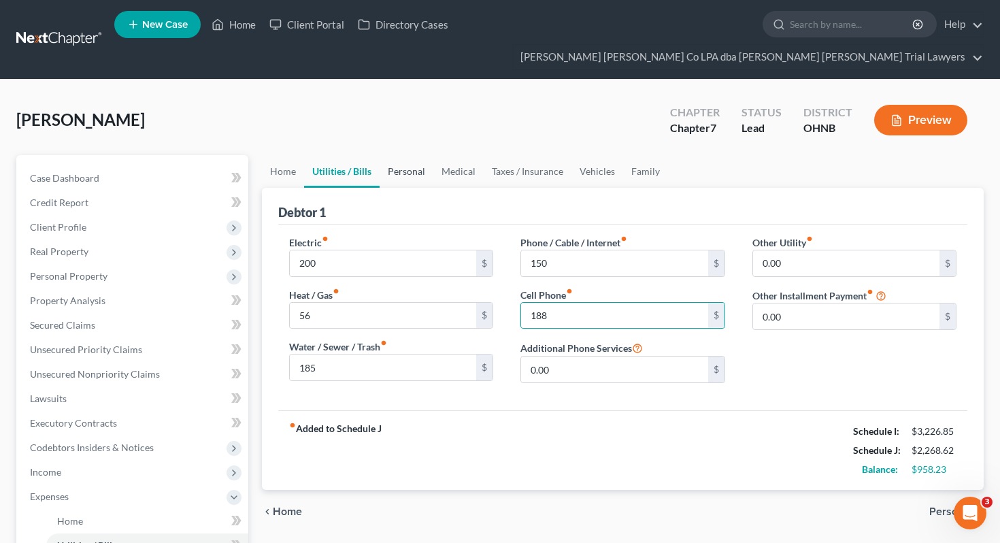
click at [405, 155] on link "Personal" at bounding box center [406, 171] width 54 height 33
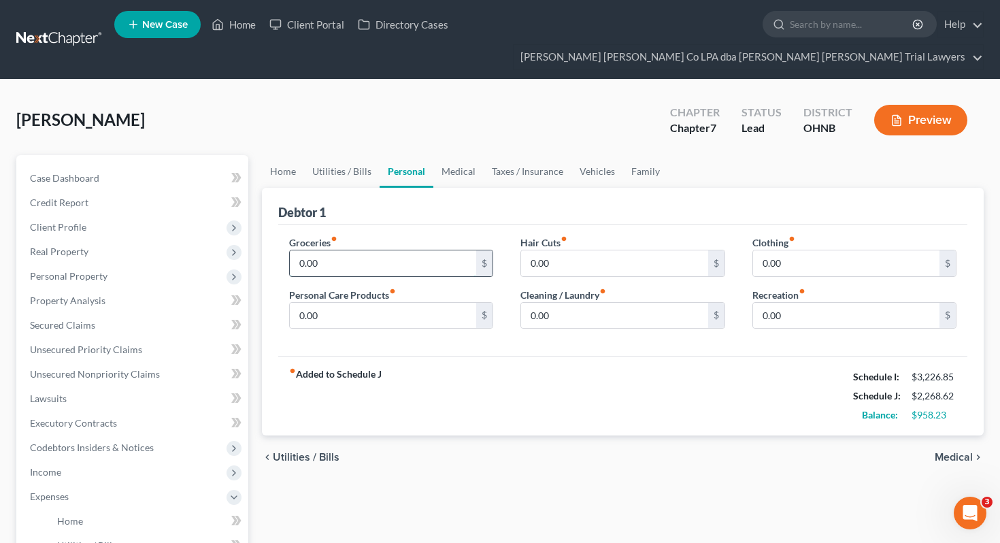
click at [337, 250] on input "0.00" at bounding box center [383, 263] width 187 height 26
type input "300"
click at [340, 303] on input "0.00" at bounding box center [383, 316] width 187 height 26
type input "50"
click at [563, 250] on input "0.00" at bounding box center [614, 263] width 187 height 26
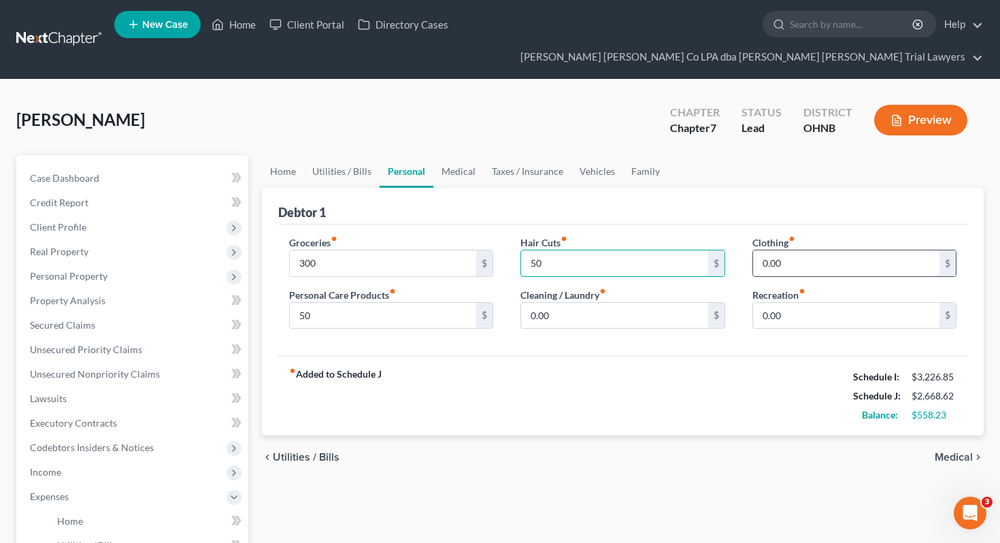
type input "50"
click at [803, 250] on input "0.00" at bounding box center [846, 263] width 187 height 26
type input "50"
click at [828, 303] on input "0.00" at bounding box center [846, 316] width 187 height 26
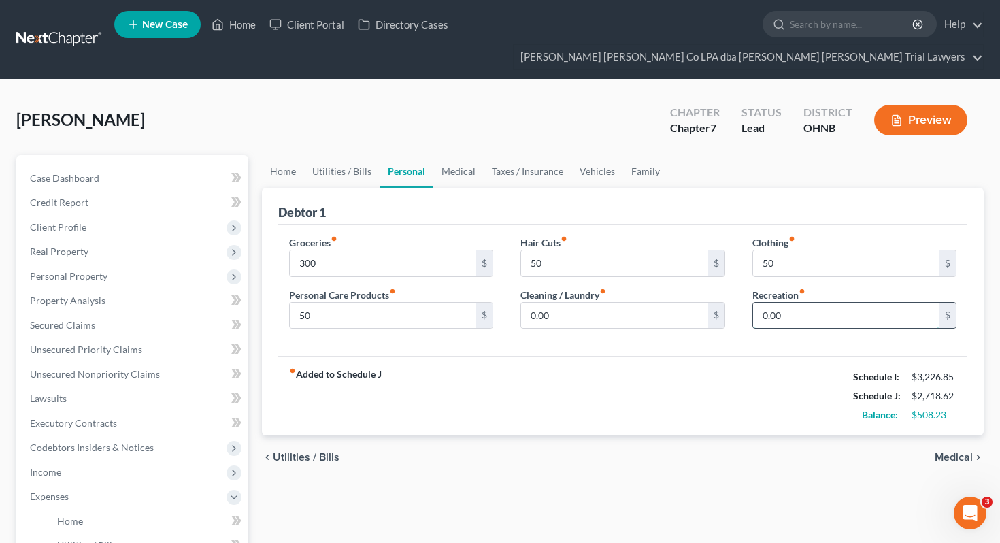
click at [828, 303] on input "0.00" at bounding box center [846, 316] width 187 height 26
type input "25"
click at [466, 155] on link "Medical" at bounding box center [458, 171] width 50 height 33
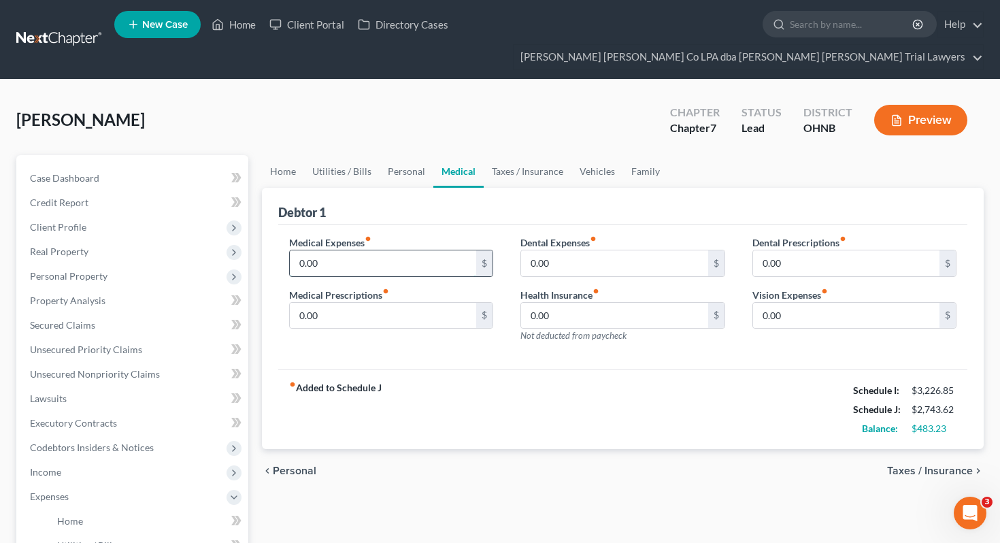
click at [394, 250] on input "0.00" at bounding box center [383, 263] width 187 height 26
type input "10"
type input "25"
click at [526, 155] on link "Taxes / Insurance" at bounding box center [528, 171] width 88 height 33
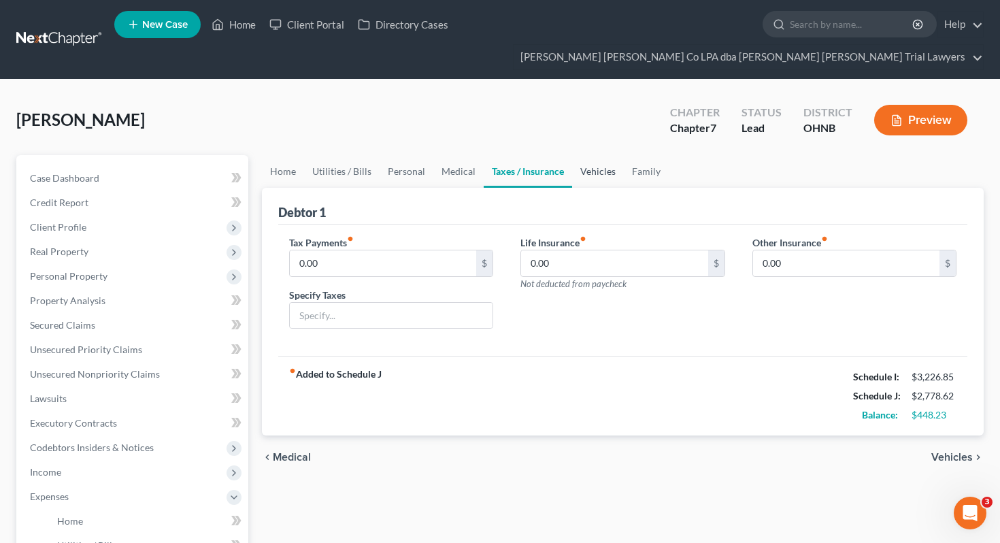
click at [591, 155] on link "Vehicles" at bounding box center [598, 171] width 52 height 33
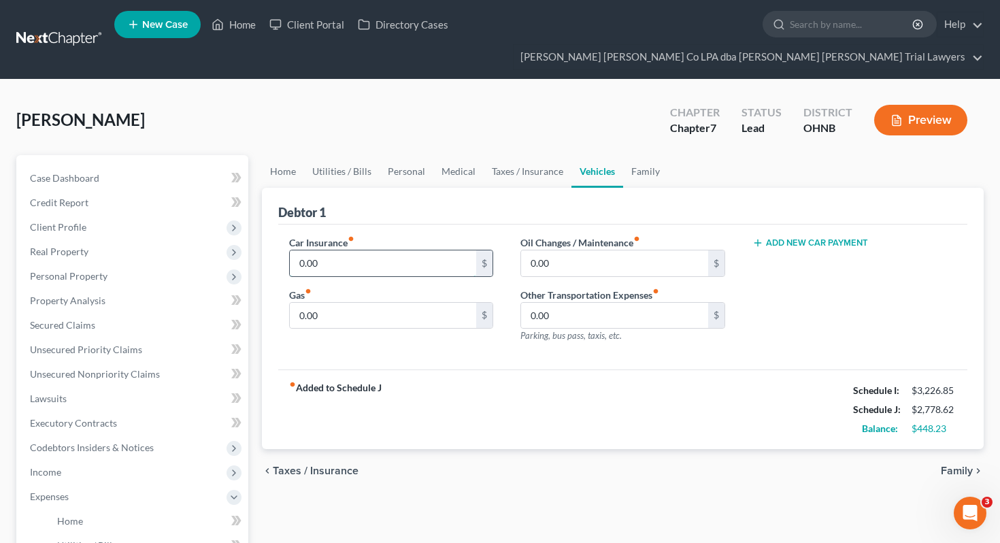
click at [427, 250] on input "0.00" at bounding box center [383, 263] width 187 height 26
type input "175"
click at [437, 303] on input "0.00" at bounding box center [383, 316] width 187 height 26
type input "60"
click at [584, 250] on input "0.00" at bounding box center [614, 263] width 187 height 26
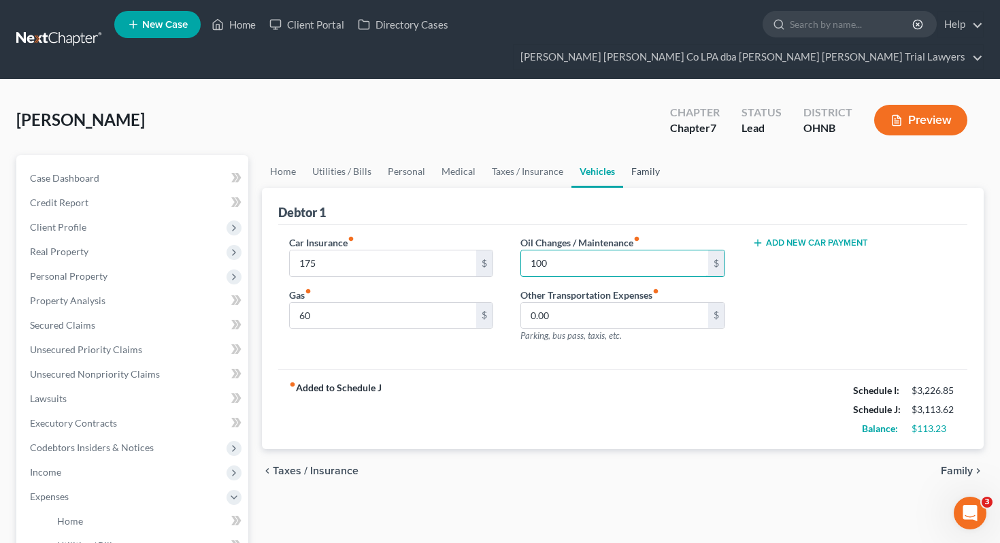
type input "100"
click at [652, 155] on link "Family" at bounding box center [645, 171] width 45 height 33
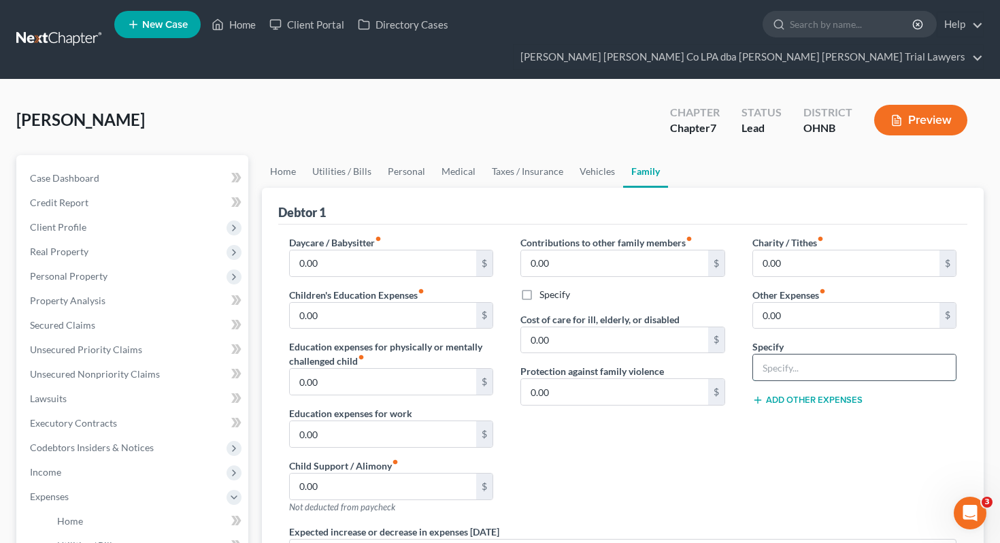
click at [780, 354] on input "text" at bounding box center [854, 367] width 203 height 26
type input "Pet Expense"
click at [811, 303] on input "0.00" at bounding box center [846, 316] width 187 height 26
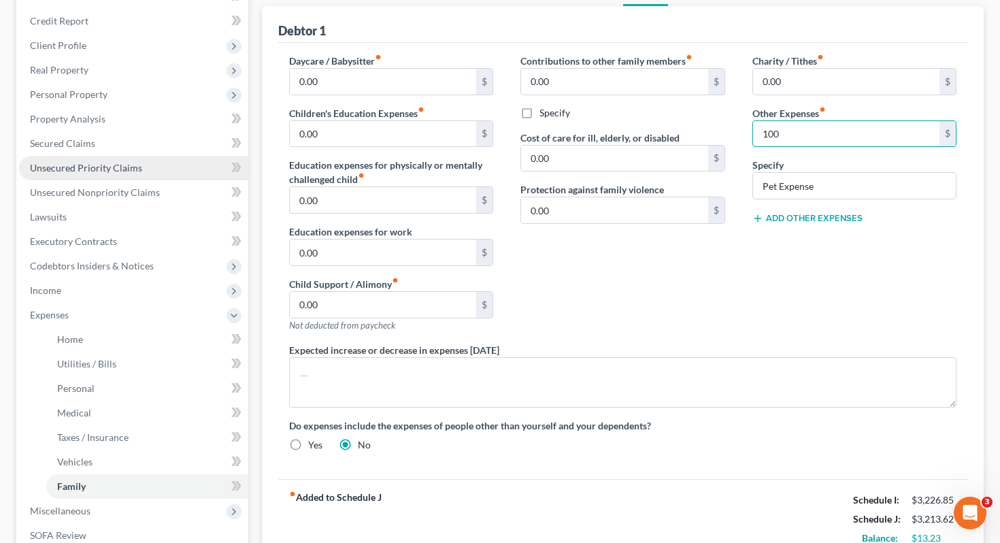
scroll to position [239, 0]
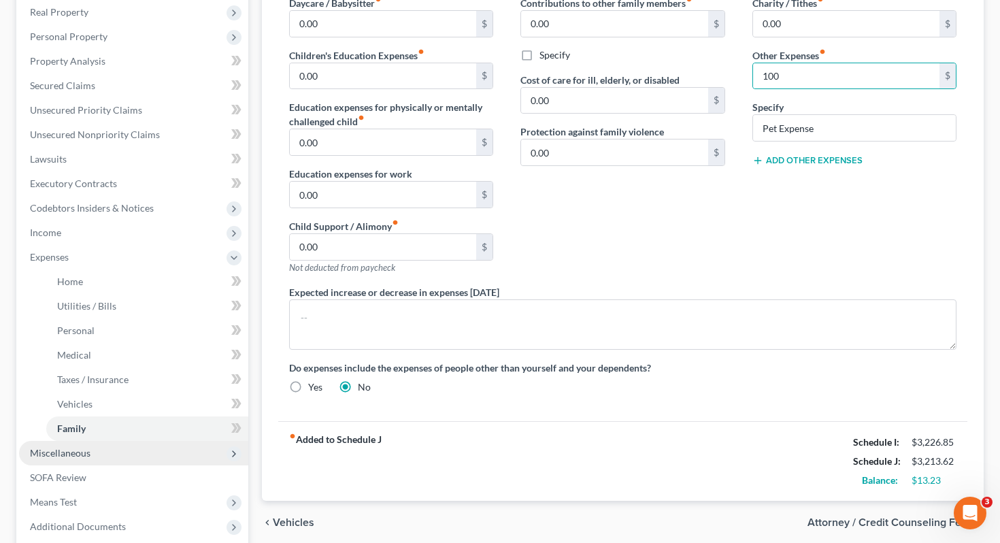
click at [131, 441] on span "Miscellaneous" at bounding box center [133, 453] width 229 height 24
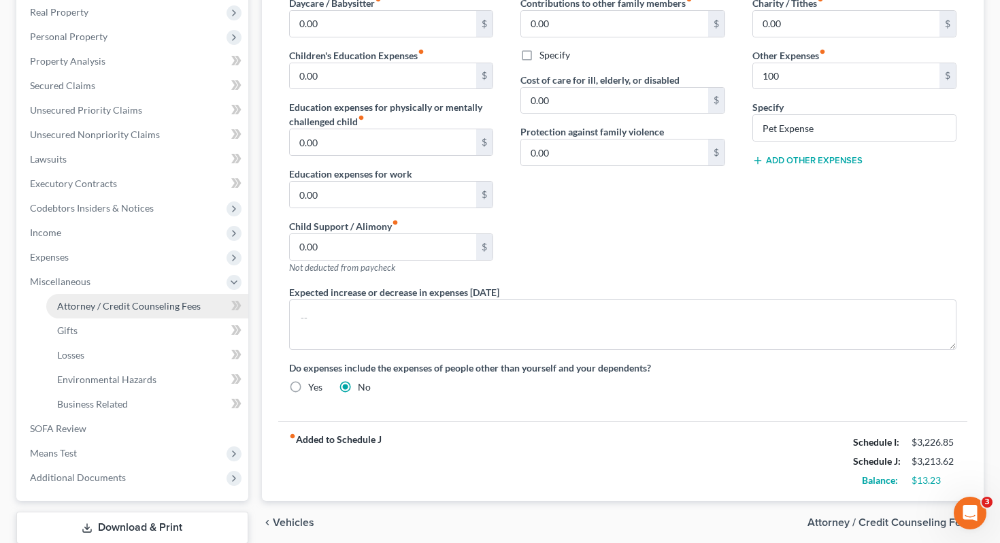
click at [150, 300] on span "Attorney / Credit Counseling Fees" at bounding box center [128, 306] width 143 height 12
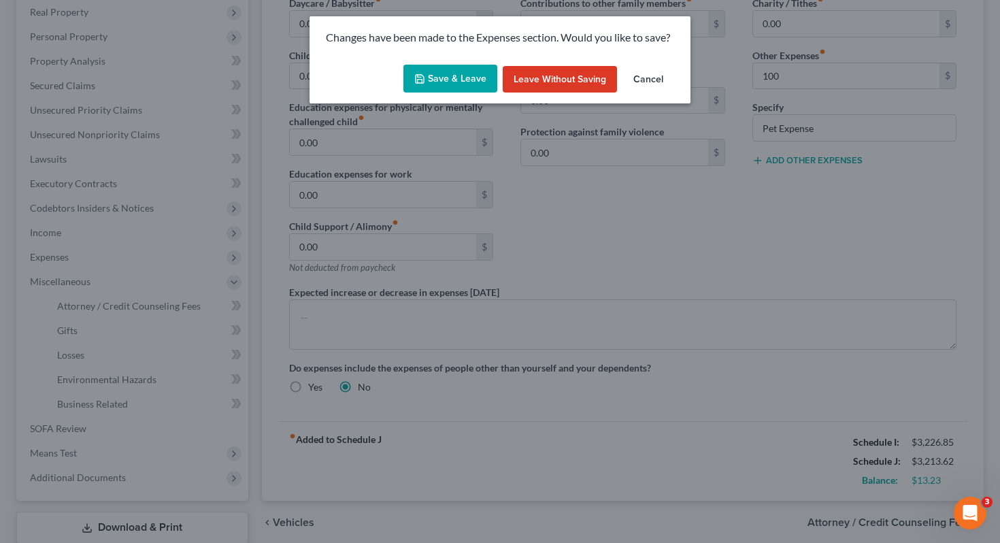
click at [441, 80] on button "Save & Leave" at bounding box center [450, 79] width 94 height 29
type input "100.00"
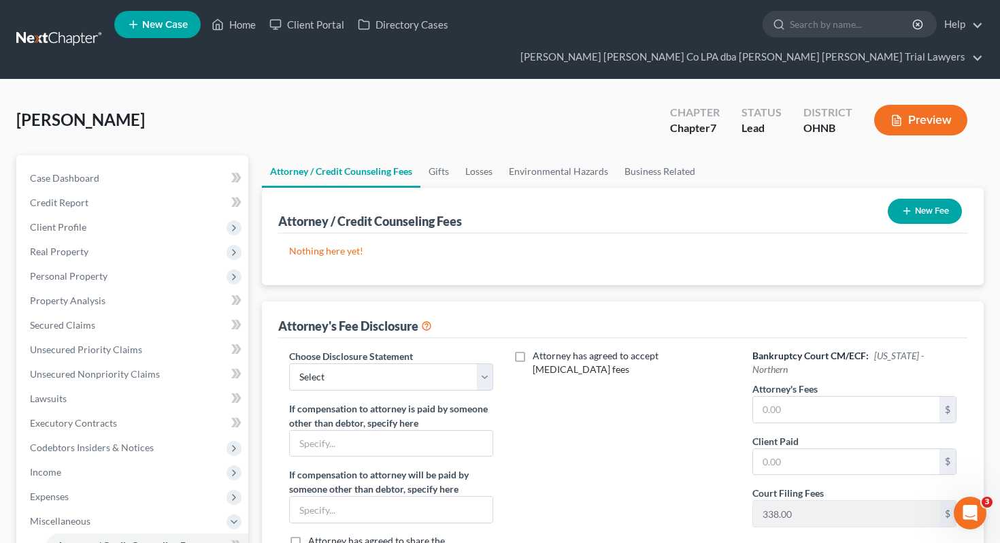
click at [942, 199] on button "New Fee" at bounding box center [925, 211] width 74 height 25
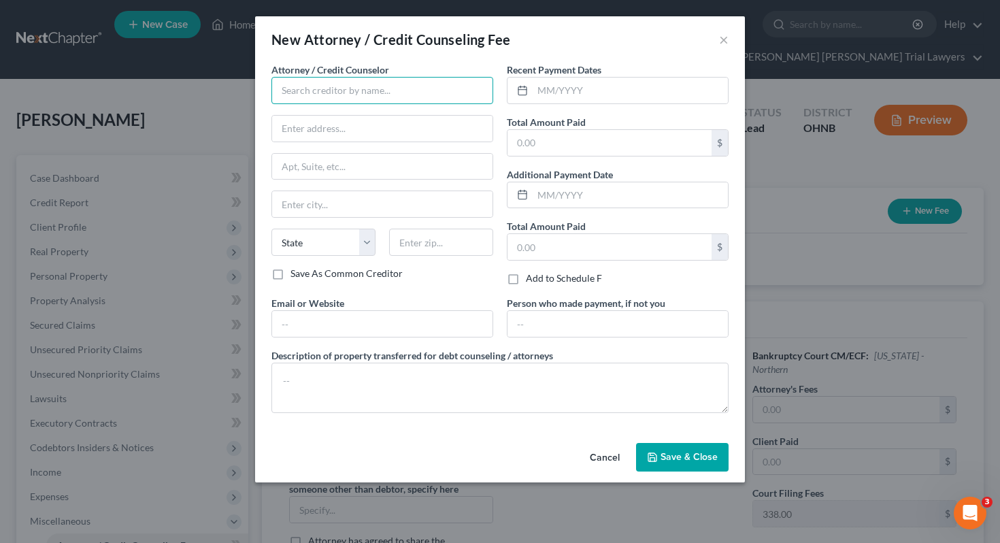
click at [328, 96] on input "text" at bounding box center [382, 90] width 222 height 27
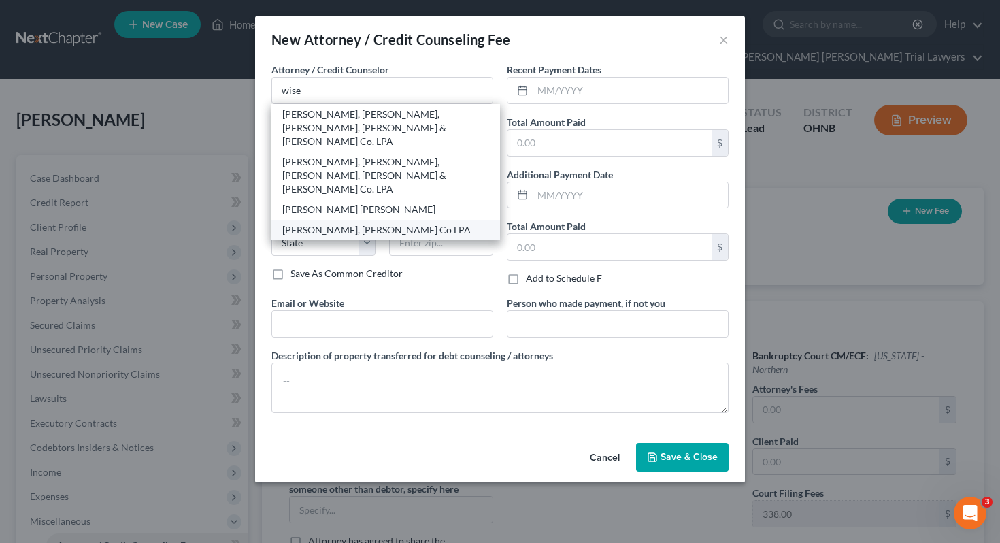
click at [324, 220] on div "Wisehart, Wright Co LPA" at bounding box center [385, 230] width 229 height 20
type input "Wisehart, Wright Co LPA"
type input "502 West Washington Street"
type input "Sandusky"
select select "36"
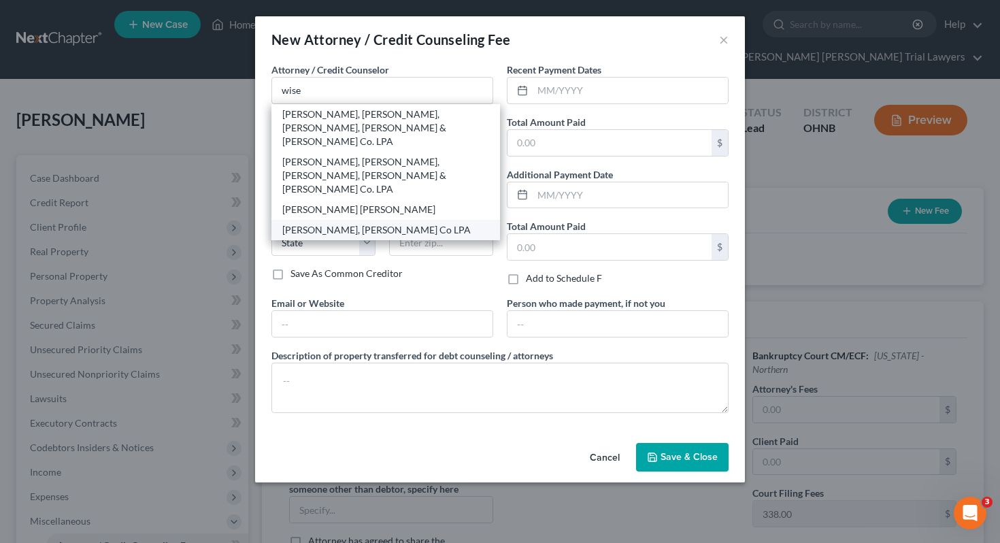
type input "44870"
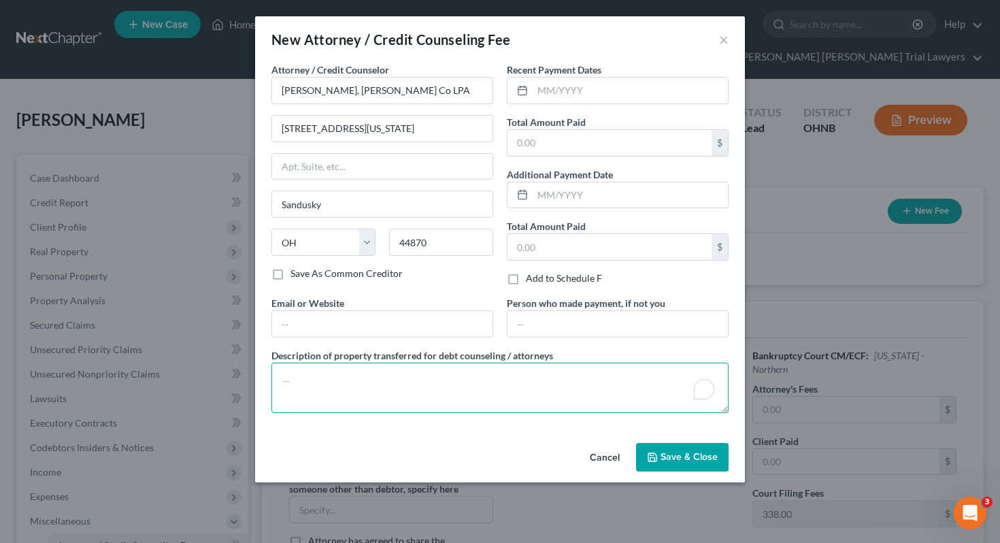
click at [347, 390] on textarea "To enrich screen reader interactions, please activate Accessibility in Grammarl…" at bounding box center [499, 387] width 457 height 50
type textarea "1700 attorney fee, 338 filing fee, 62 credit counseling credit report fee."
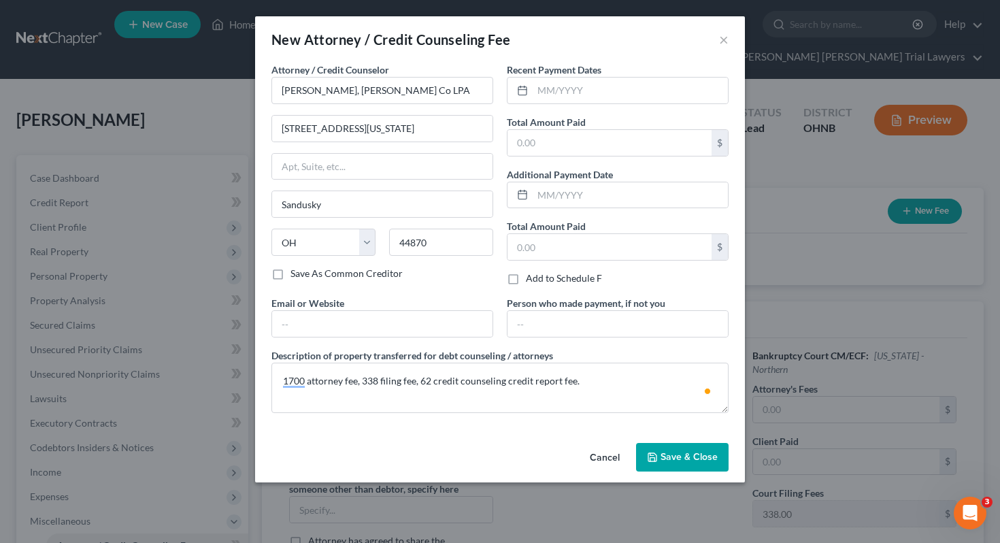
click at [677, 460] on span "Save & Close" at bounding box center [688, 457] width 57 height 12
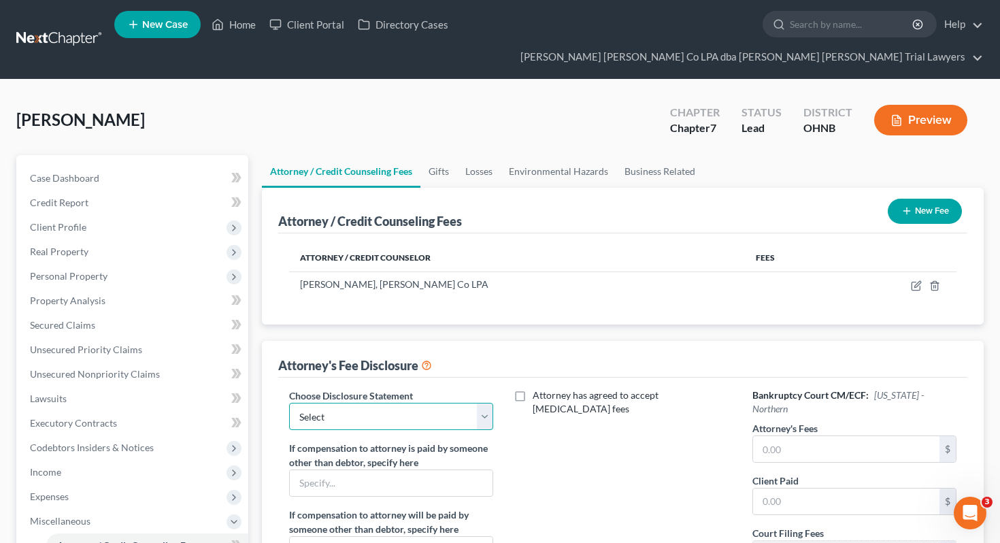
click at [372, 403] on select "Select Fee Disclosure" at bounding box center [391, 416] width 205 height 27
select select "0"
click at [776, 436] on input "text" at bounding box center [846, 449] width 187 height 26
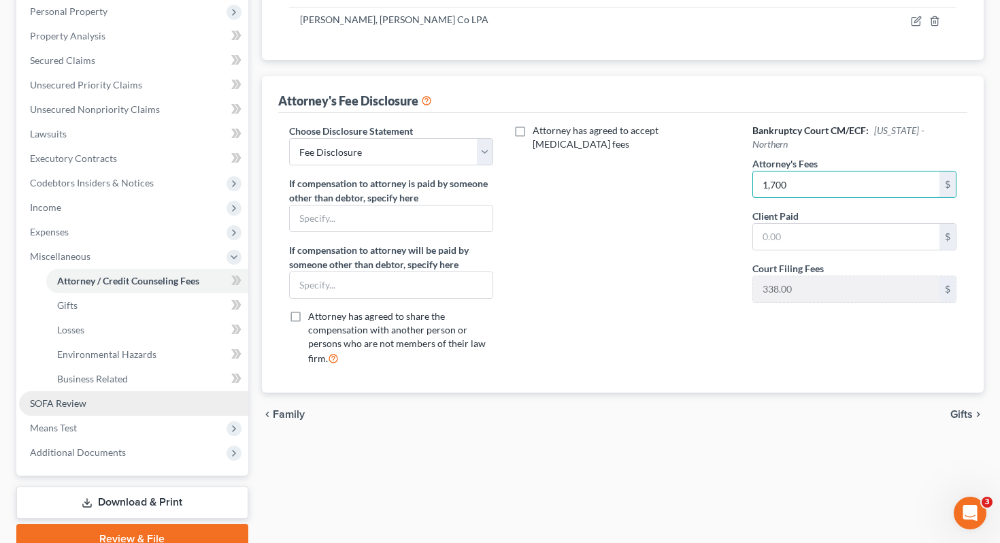
type input "1,700"
click at [137, 391] on link "SOFA Review" at bounding box center [133, 403] width 229 height 24
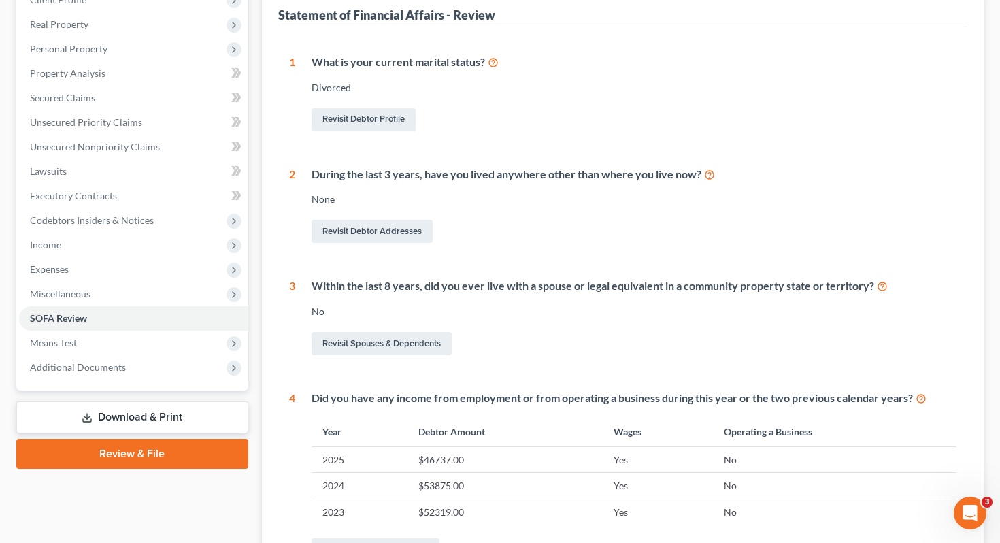
scroll to position [339, 0]
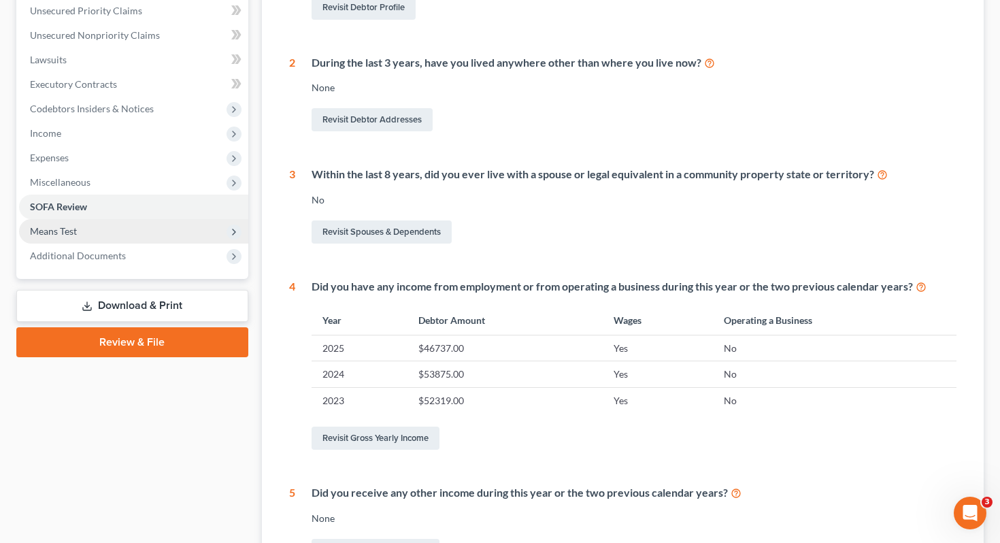
click at [126, 219] on span "Means Test" at bounding box center [133, 231] width 229 height 24
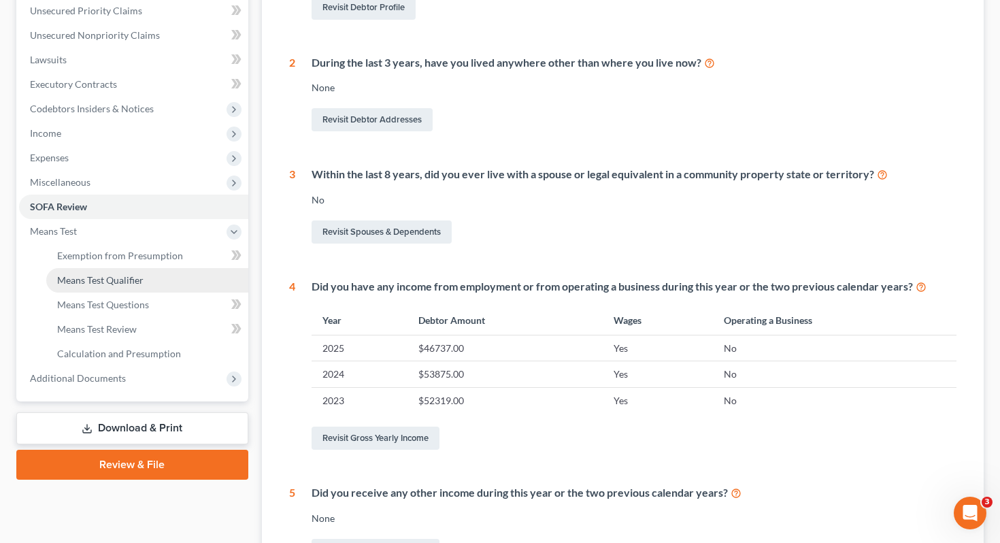
click at [148, 268] on link "Means Test Qualifier" at bounding box center [147, 280] width 202 height 24
